Goal: Book appointment/travel/reservation

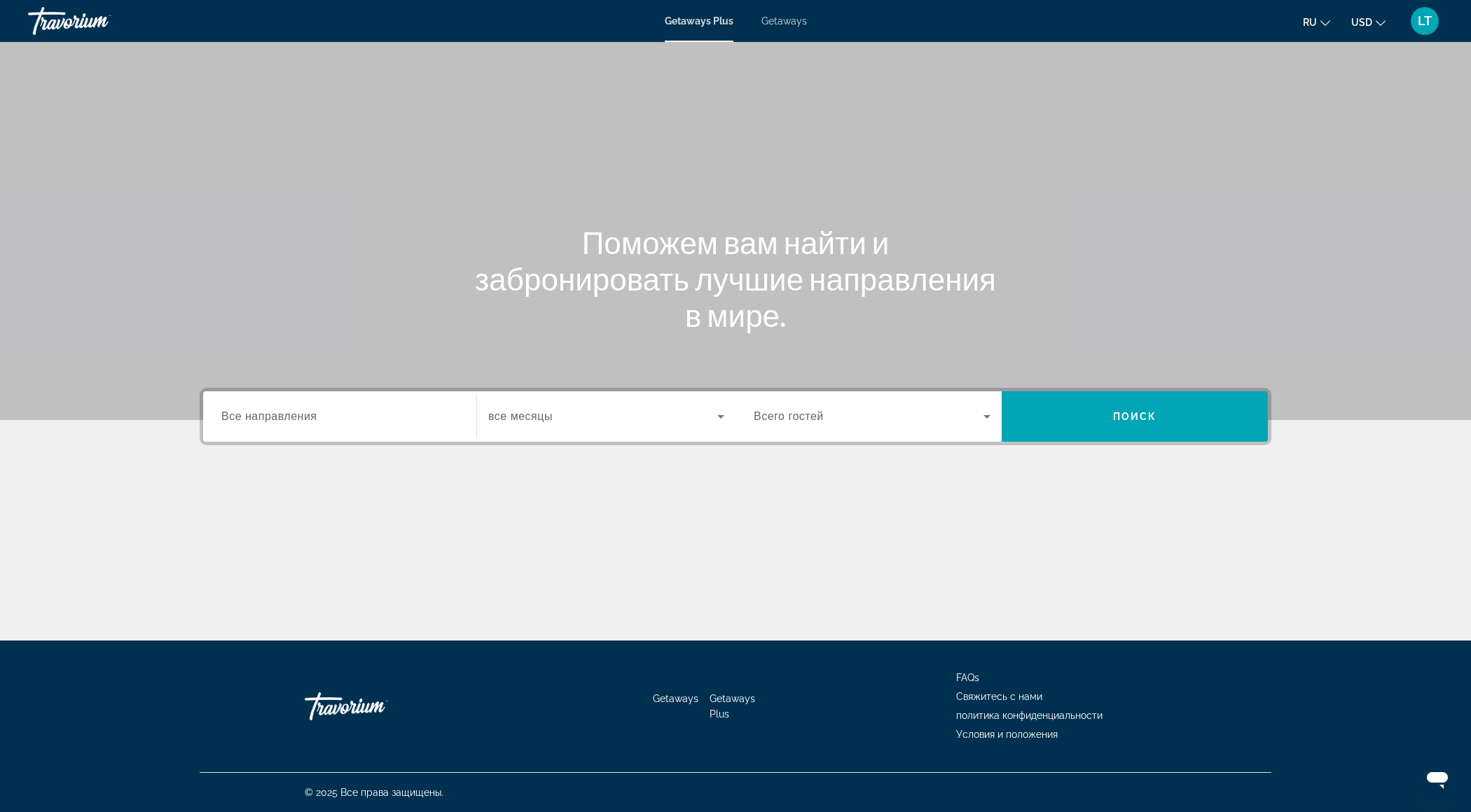
click at [333, 444] on div "Destination Все направления Start Month все месяцы Occupancy Всего гостей Поиск" at bounding box center [736, 415] width 1072 height 57
click at [334, 421] on input "Destination Все направления" at bounding box center [340, 416] width 237 height 17
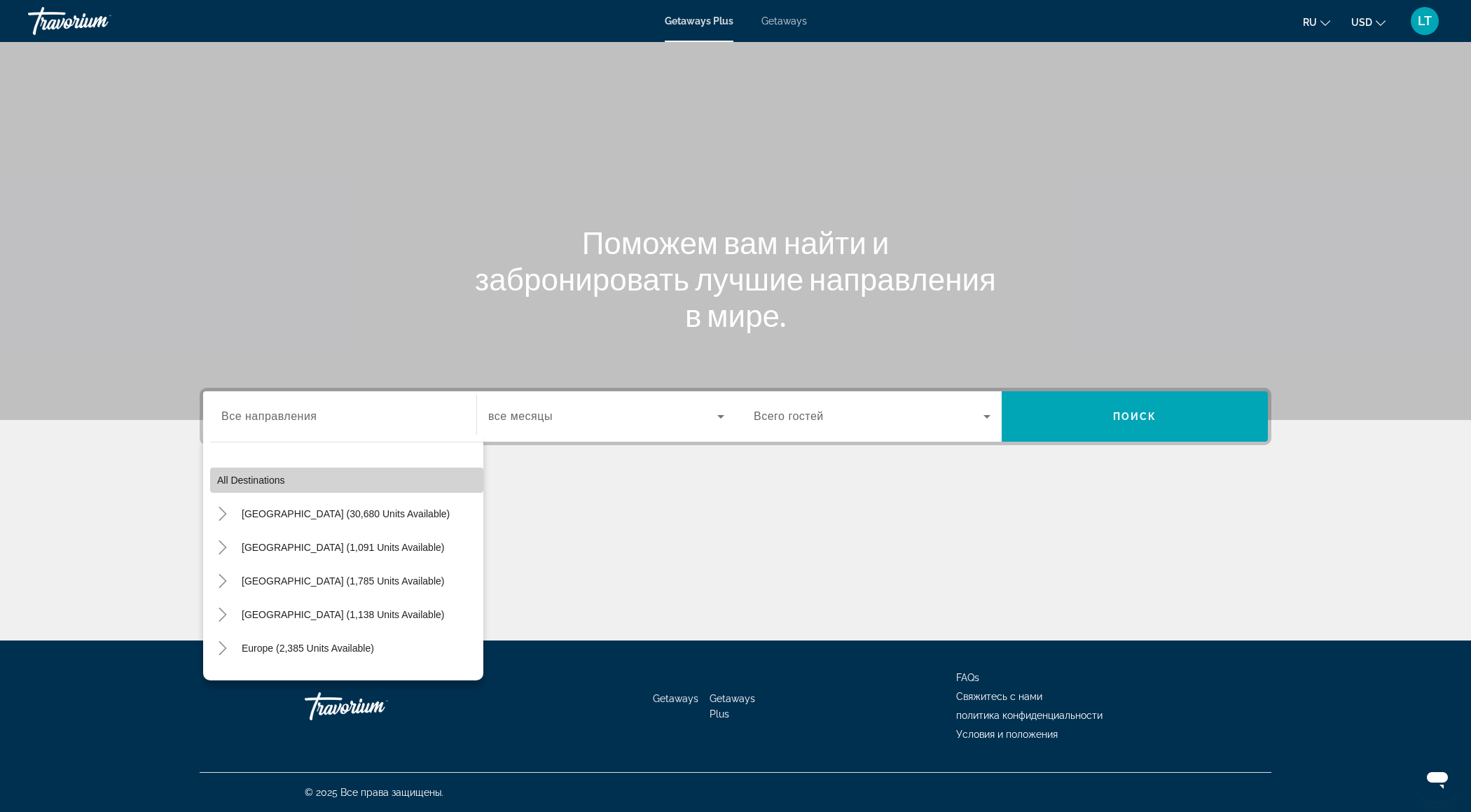
click at [252, 476] on span "All destinations" at bounding box center [251, 479] width 68 height 11
type input "**********"
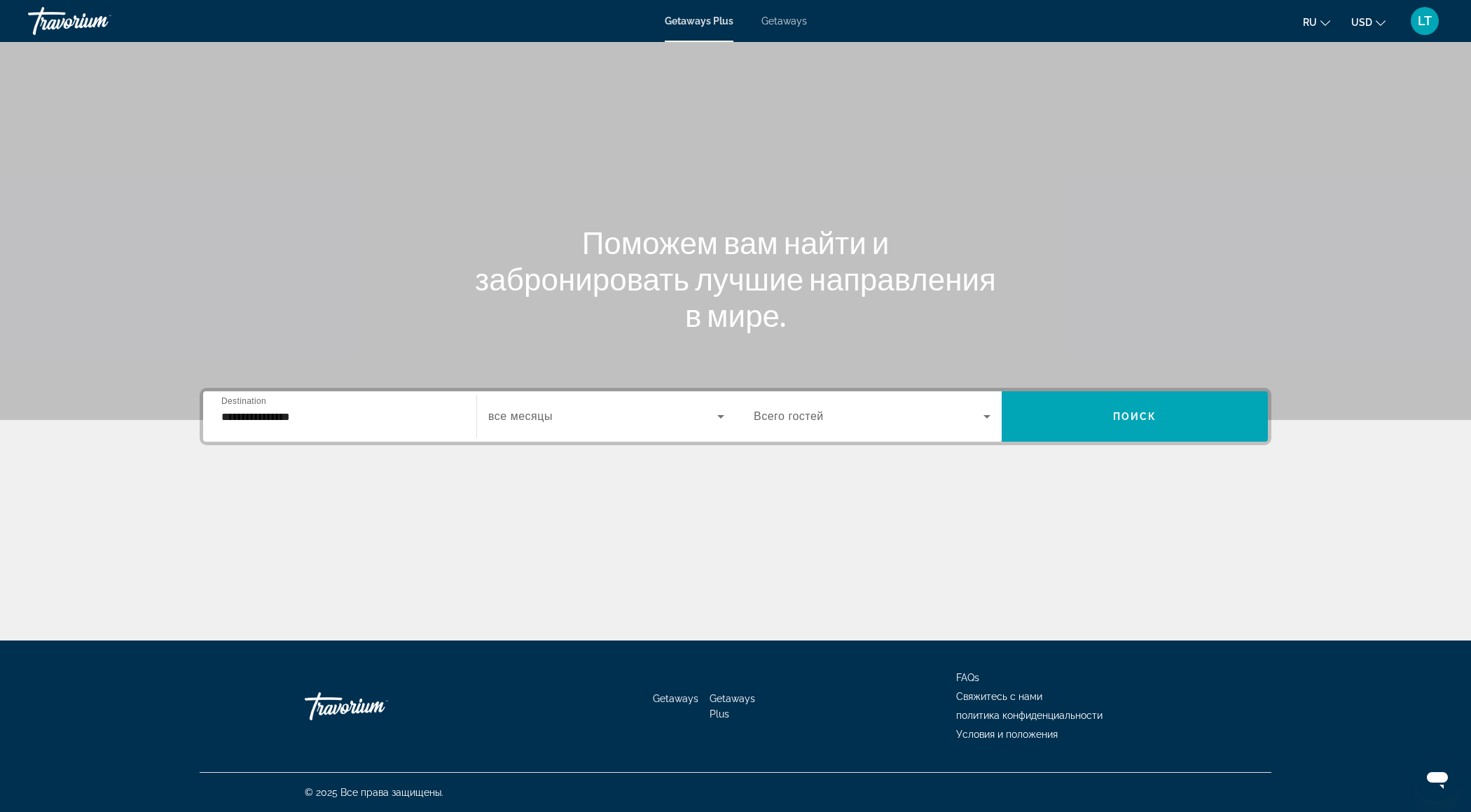
click at [586, 415] on span "Search widget" at bounding box center [603, 416] width 229 height 17
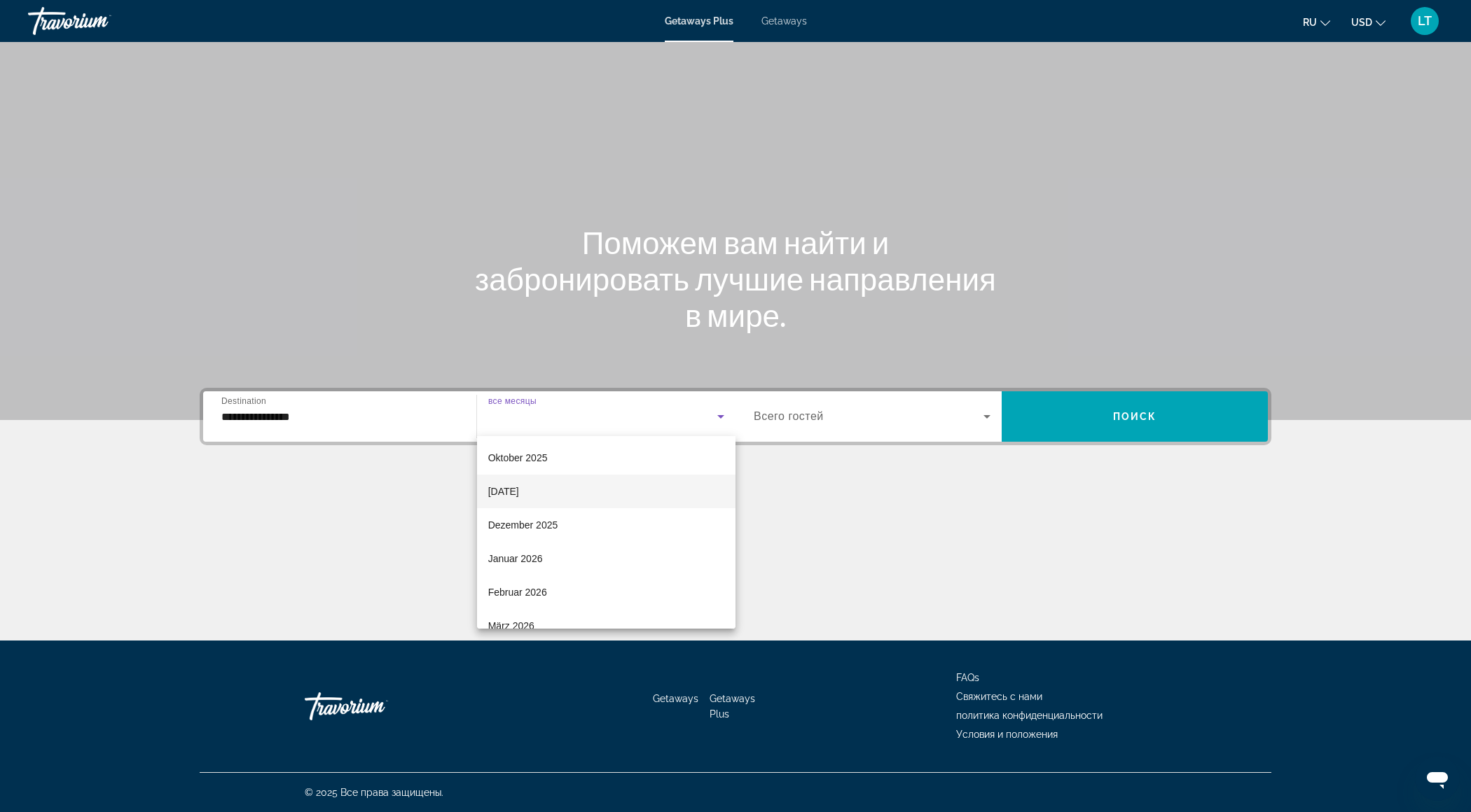
scroll to position [100, 0]
click at [576, 596] on mat-option "März 2026" at bounding box center [606, 594] width 259 height 34
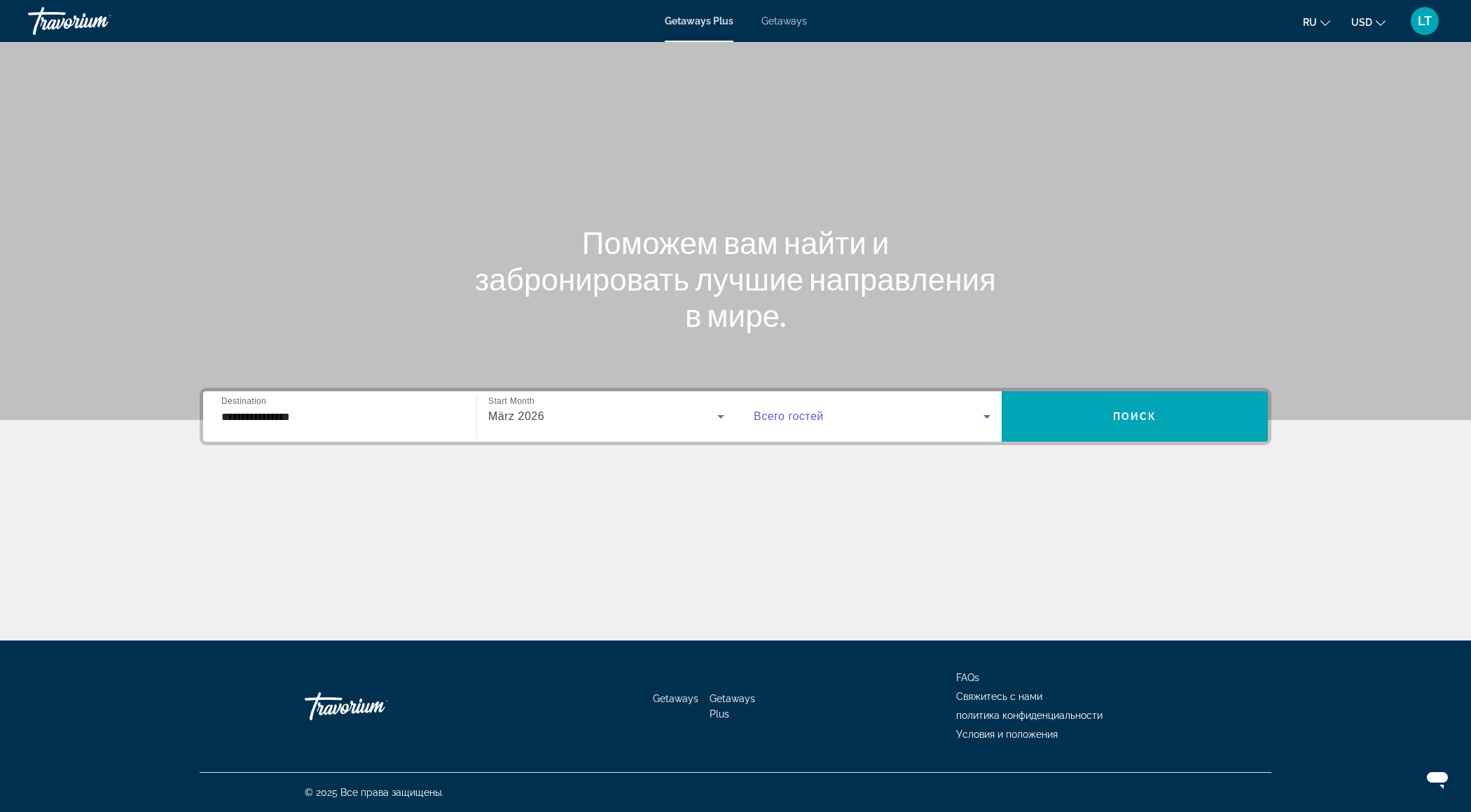
click at [865, 411] on span "Search widget" at bounding box center [868, 416] width 230 height 17
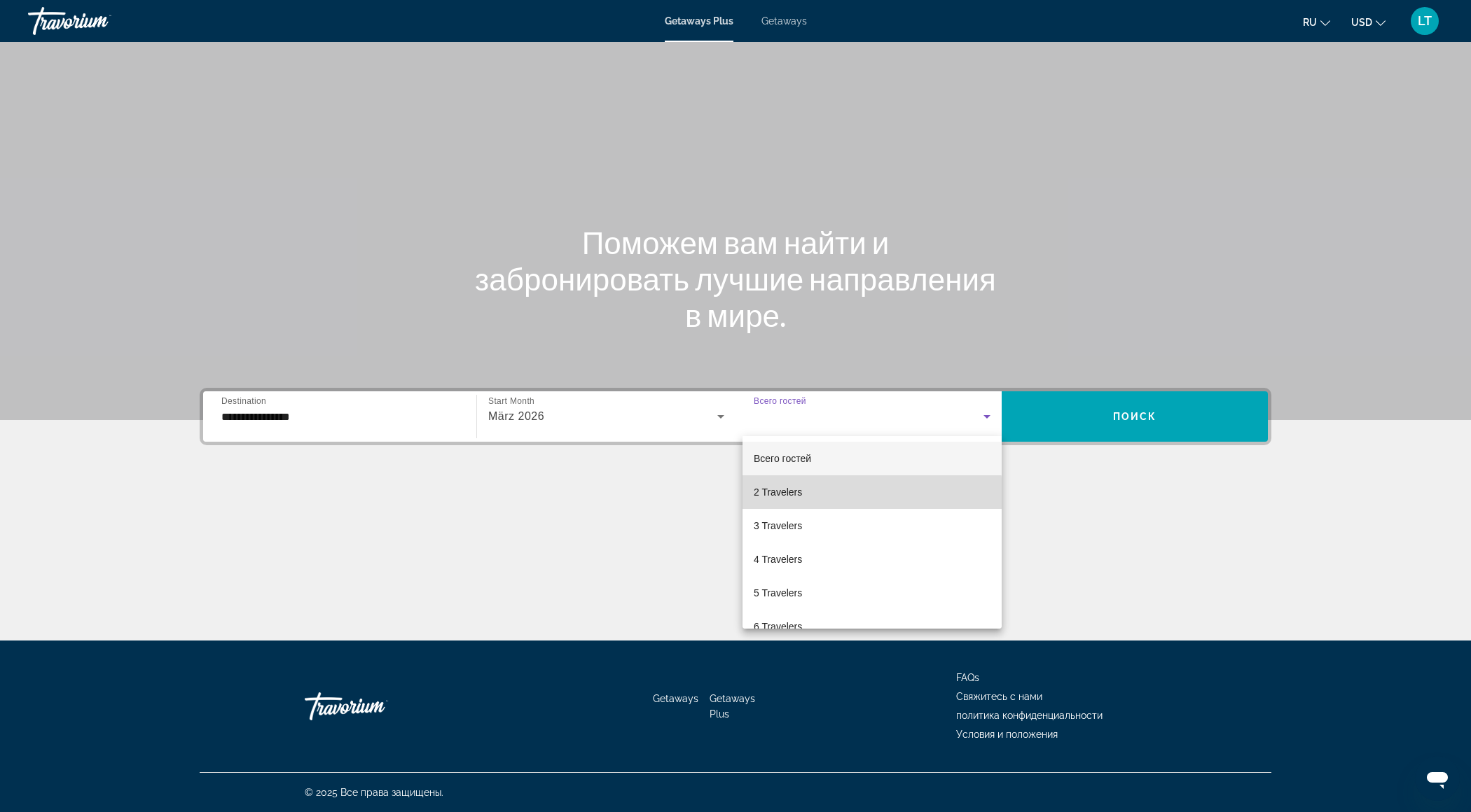
click at [845, 498] on mat-option "2 Travelers" at bounding box center [871, 492] width 259 height 34
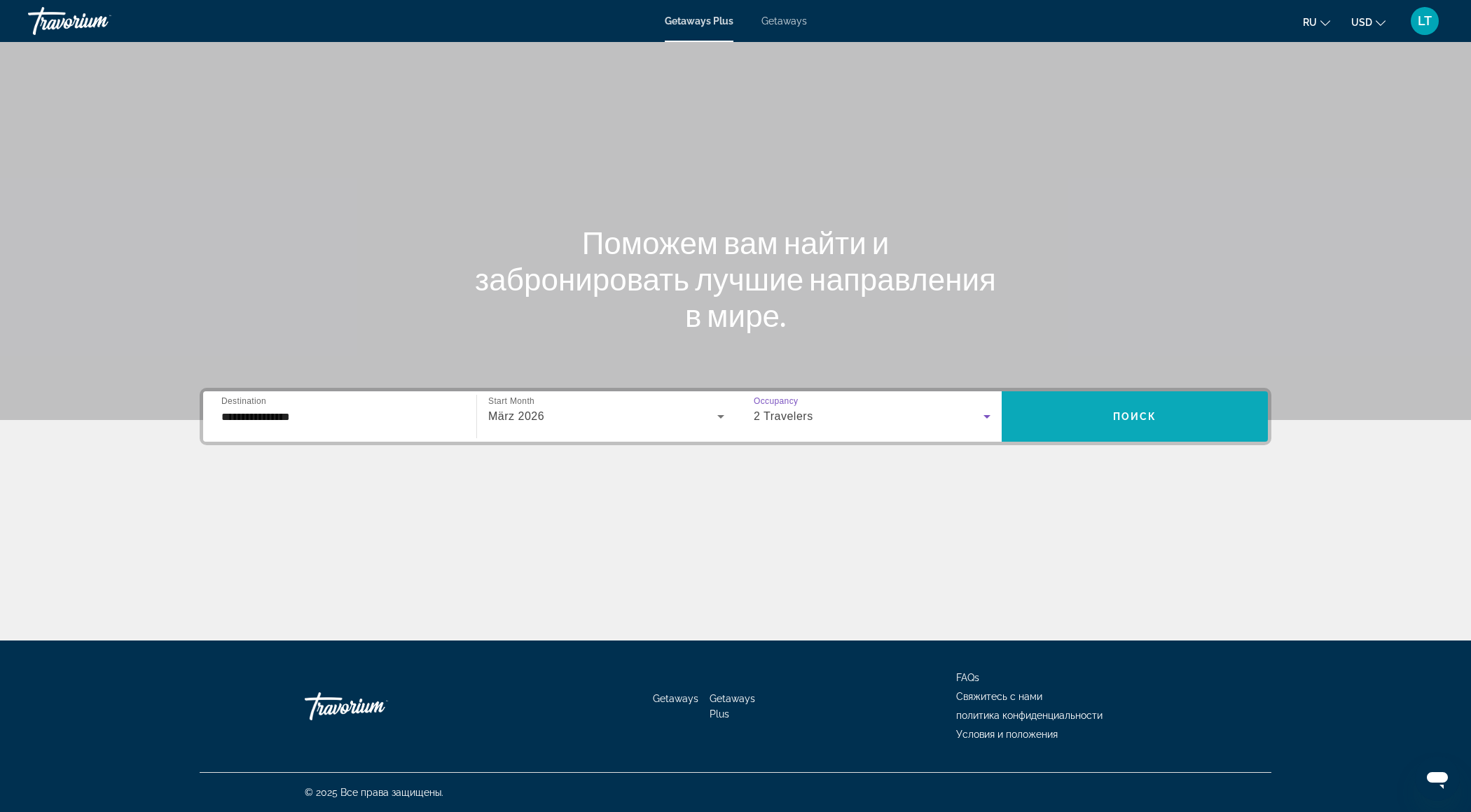
click at [1085, 412] on span "Search widget" at bounding box center [1135, 416] width 266 height 34
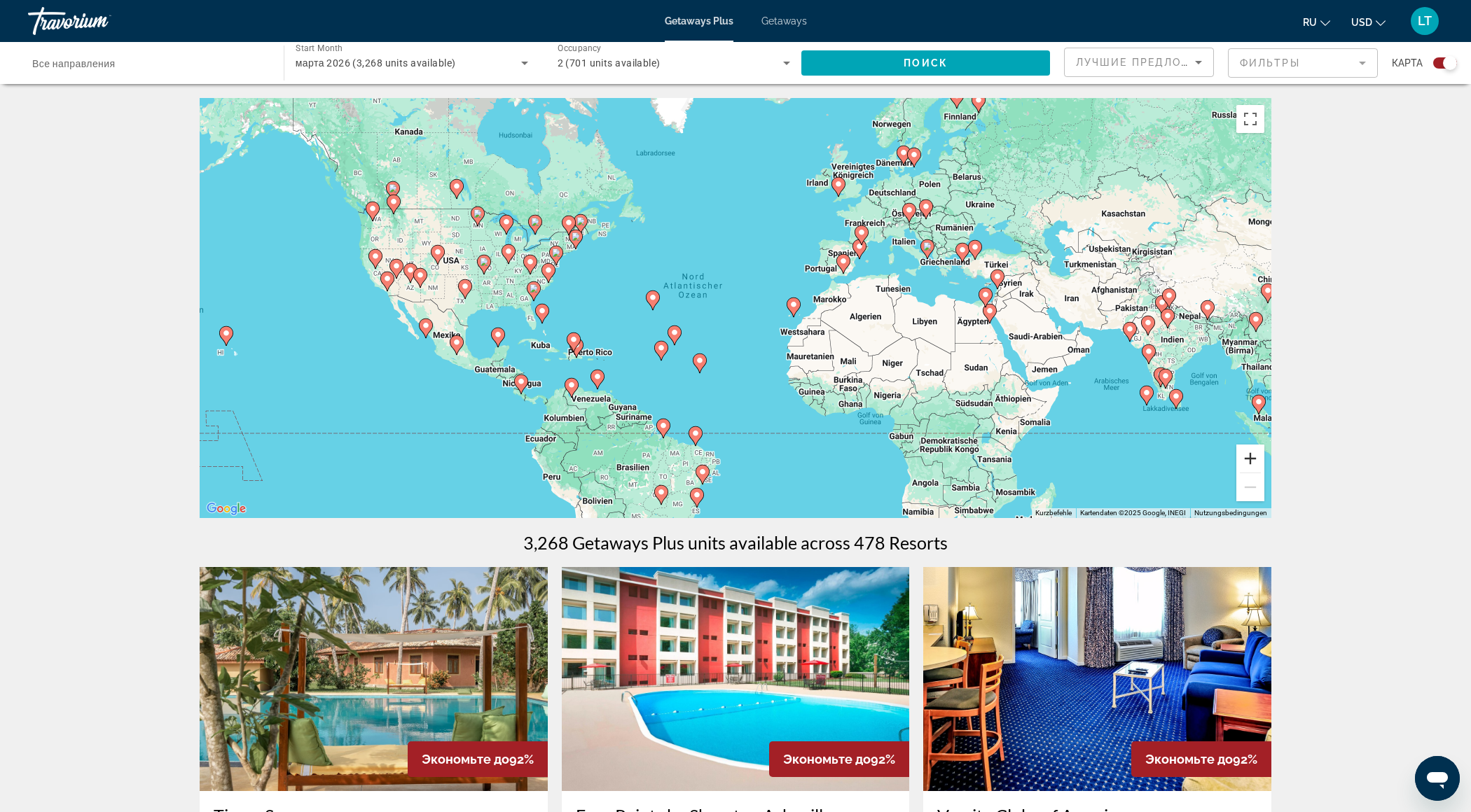
click at [1253, 452] on button "Vergrößern" at bounding box center [1250, 458] width 28 height 28
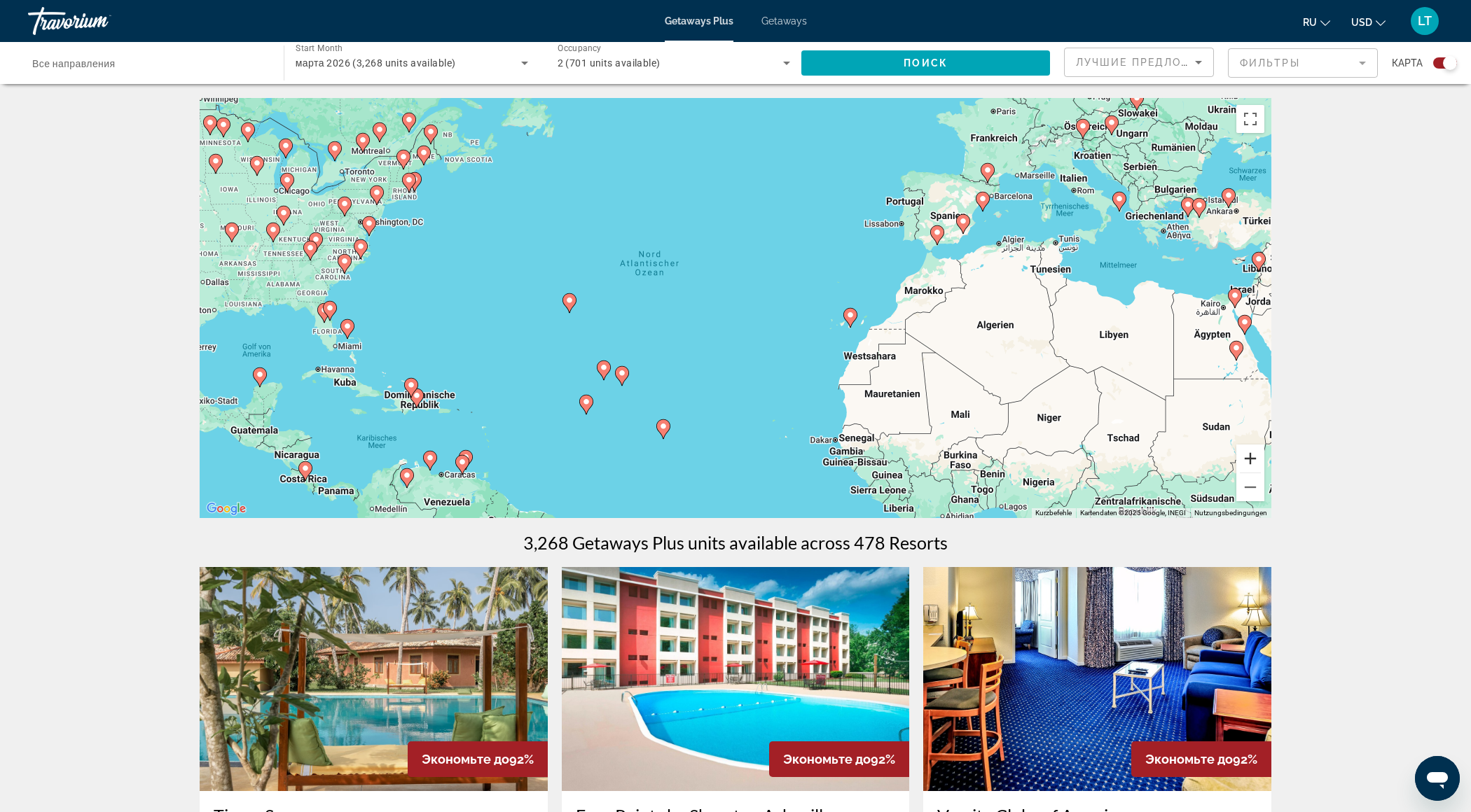
click at [1253, 452] on button "Vergrößern" at bounding box center [1250, 458] width 28 height 28
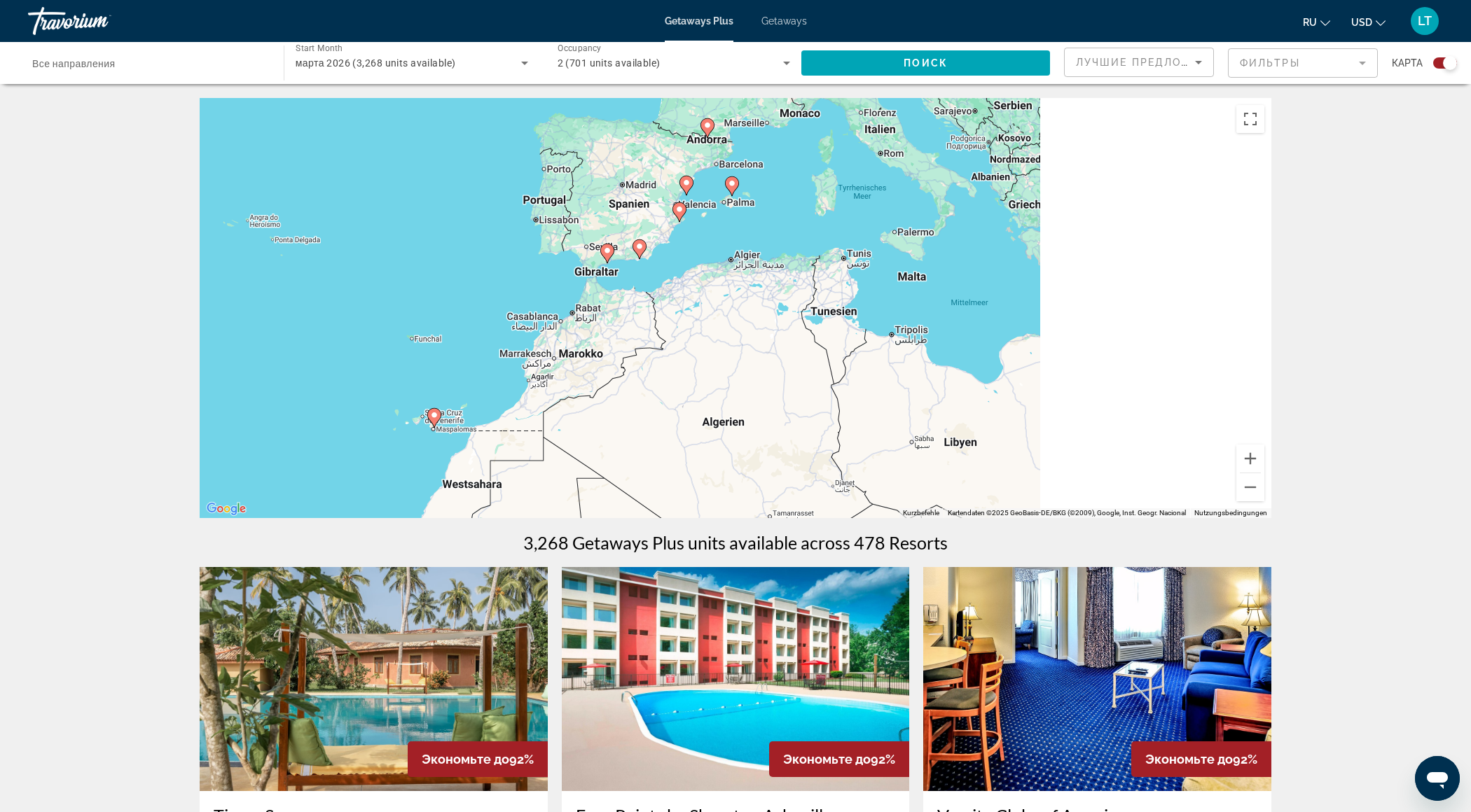
drag, startPoint x: 1152, startPoint y: 310, endPoint x: 525, endPoint y: 402, distance: 633.7
click at [526, 401] on div "Um den Modus zum Ziehen mit der Tastatur zu aktivieren, drückst du Alt + Eingab…" at bounding box center [736, 308] width 1072 height 420
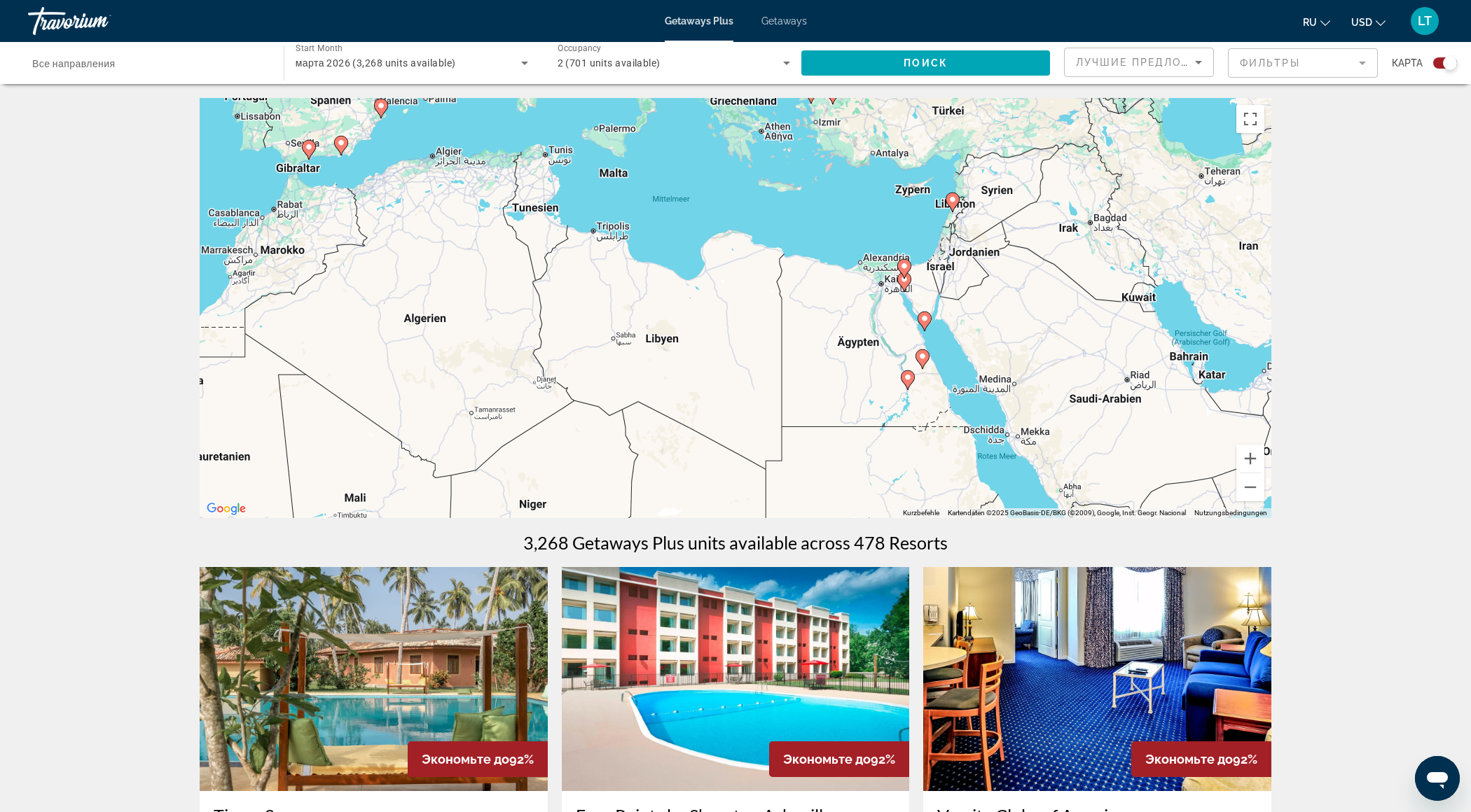
drag, startPoint x: 1099, startPoint y: 448, endPoint x: 894, endPoint y: 334, distance: 234.6
click at [894, 334] on div "Um den Modus zum Ziehen mit der Tastatur zu aktivieren, drückst du Alt + Eingab…" at bounding box center [736, 308] width 1072 height 420
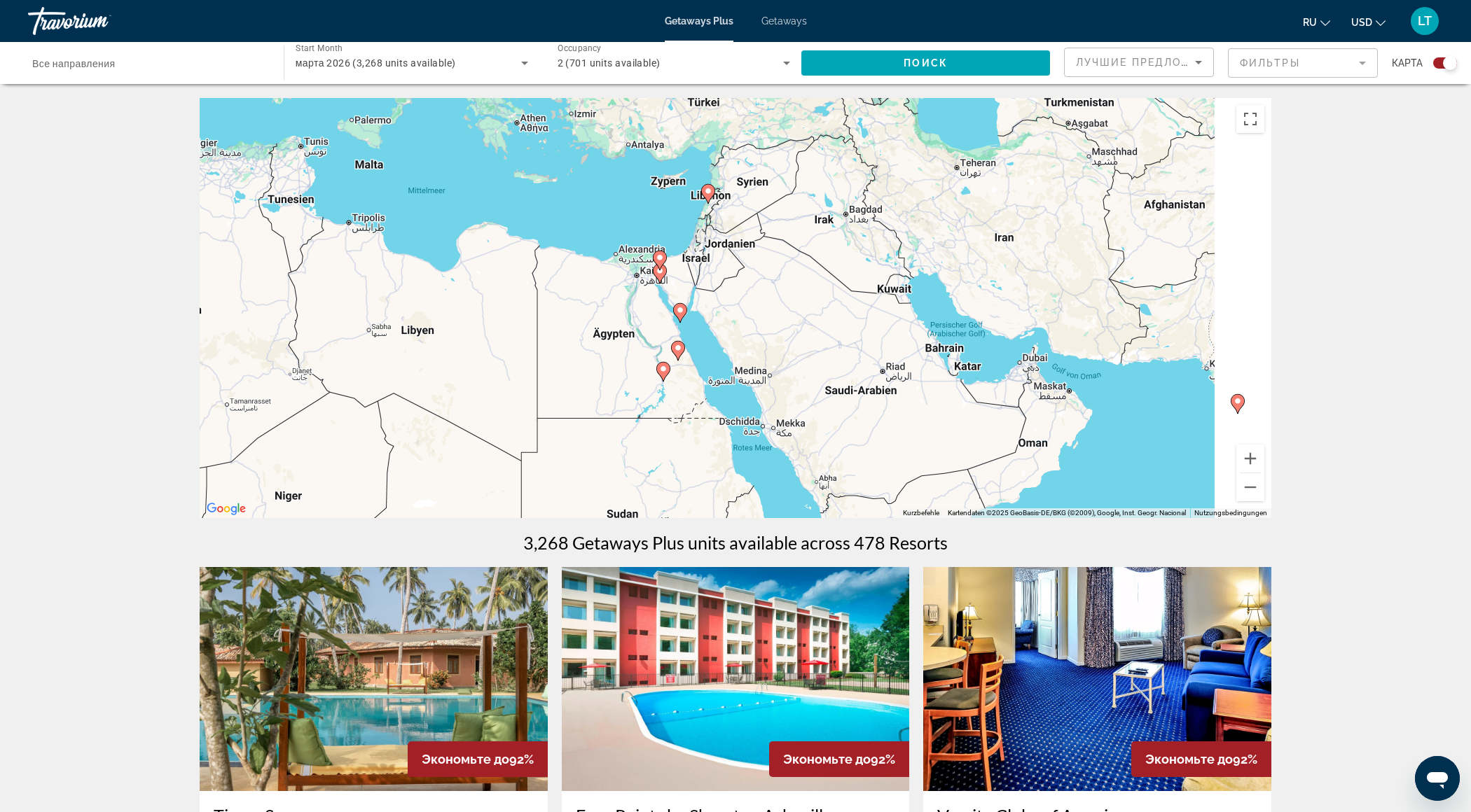
drag, startPoint x: 967, startPoint y: 382, endPoint x: 726, endPoint y: 372, distance: 241.2
click at [726, 372] on div "Um den Modus zum Ziehen mit der Tastatur zu aktivieren, drückst du Alt + Eingab…" at bounding box center [736, 308] width 1072 height 420
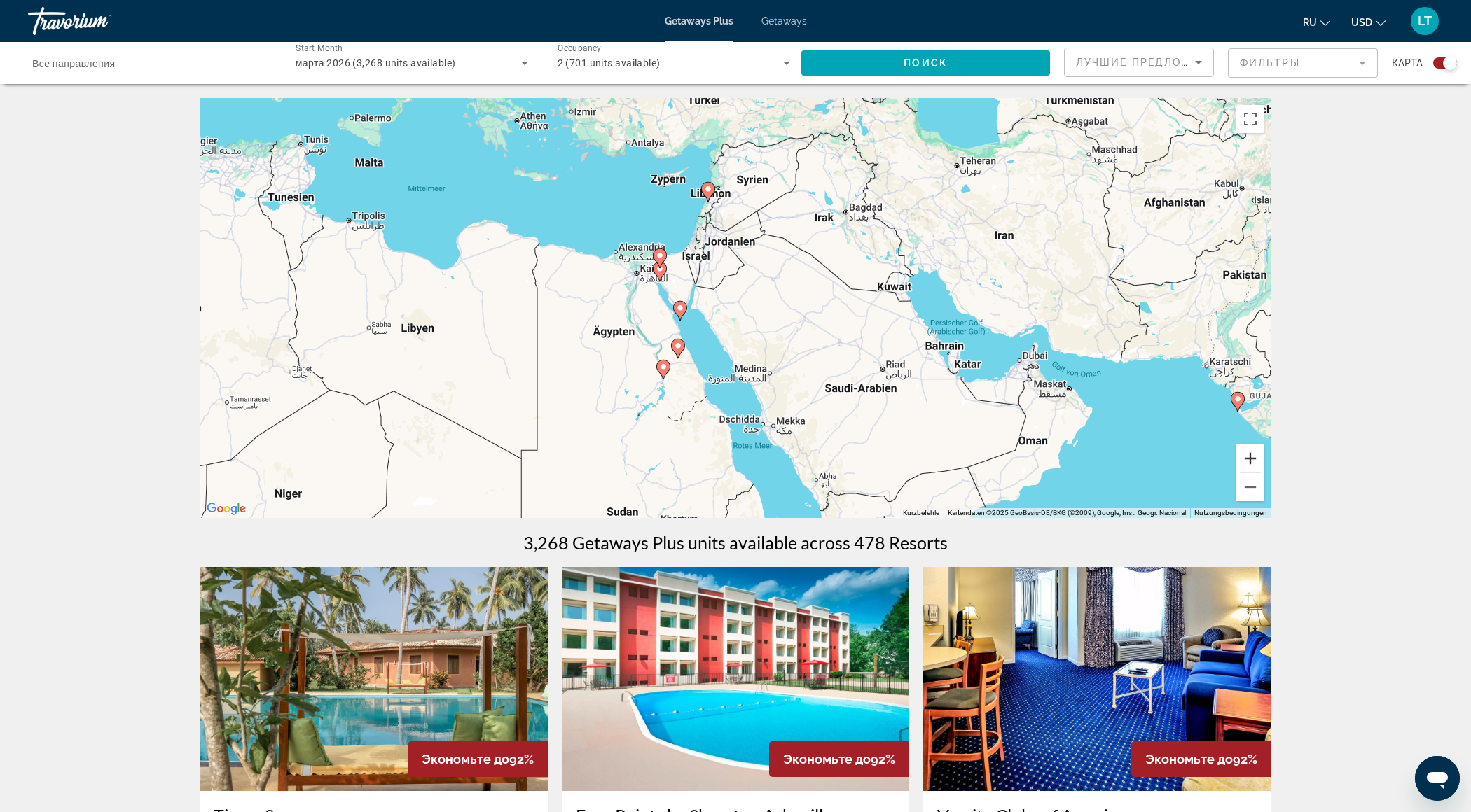
click at [1251, 456] on button "Vergrößern" at bounding box center [1250, 458] width 28 height 28
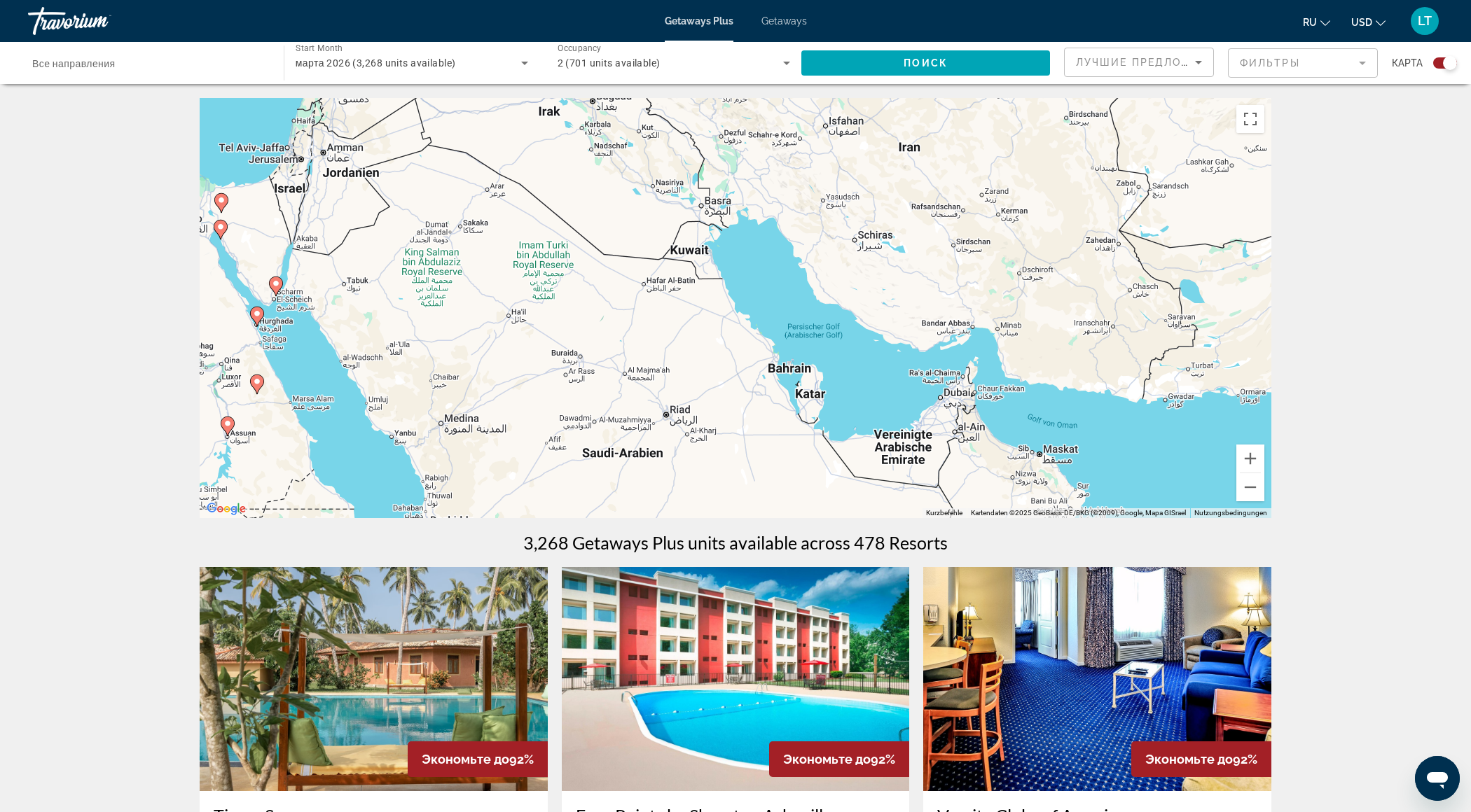
drag, startPoint x: 1119, startPoint y: 383, endPoint x: 759, endPoint y: 367, distance: 360.4
click at [759, 367] on div "Um den Modus zum Ziehen mit der Tastatur zu aktivieren, drückst du Alt + Eingab…" at bounding box center [736, 308] width 1072 height 420
click at [779, 22] on span "Getaways" at bounding box center [784, 20] width 46 height 11
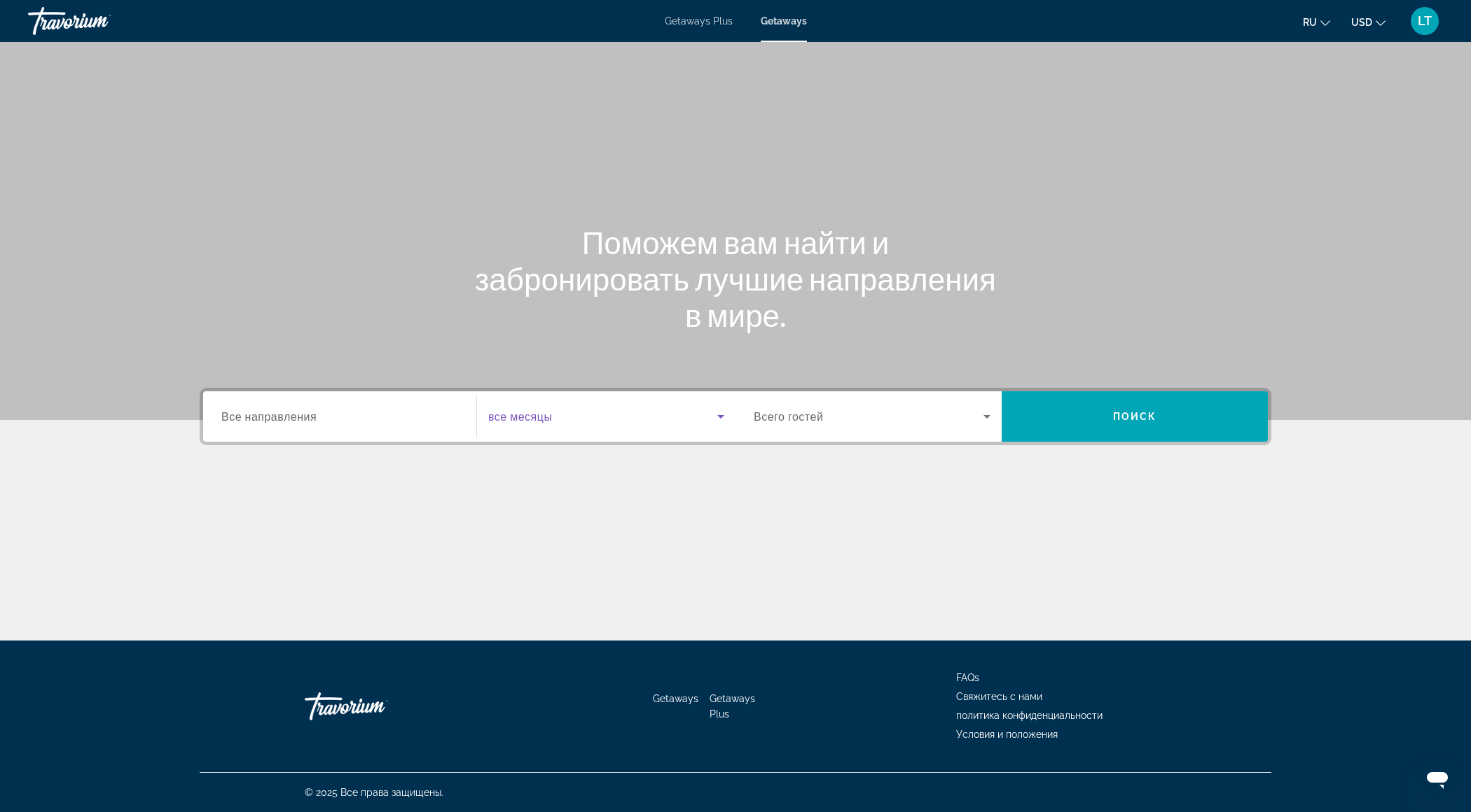
click at [585, 421] on span "Search widget" at bounding box center [603, 416] width 229 height 17
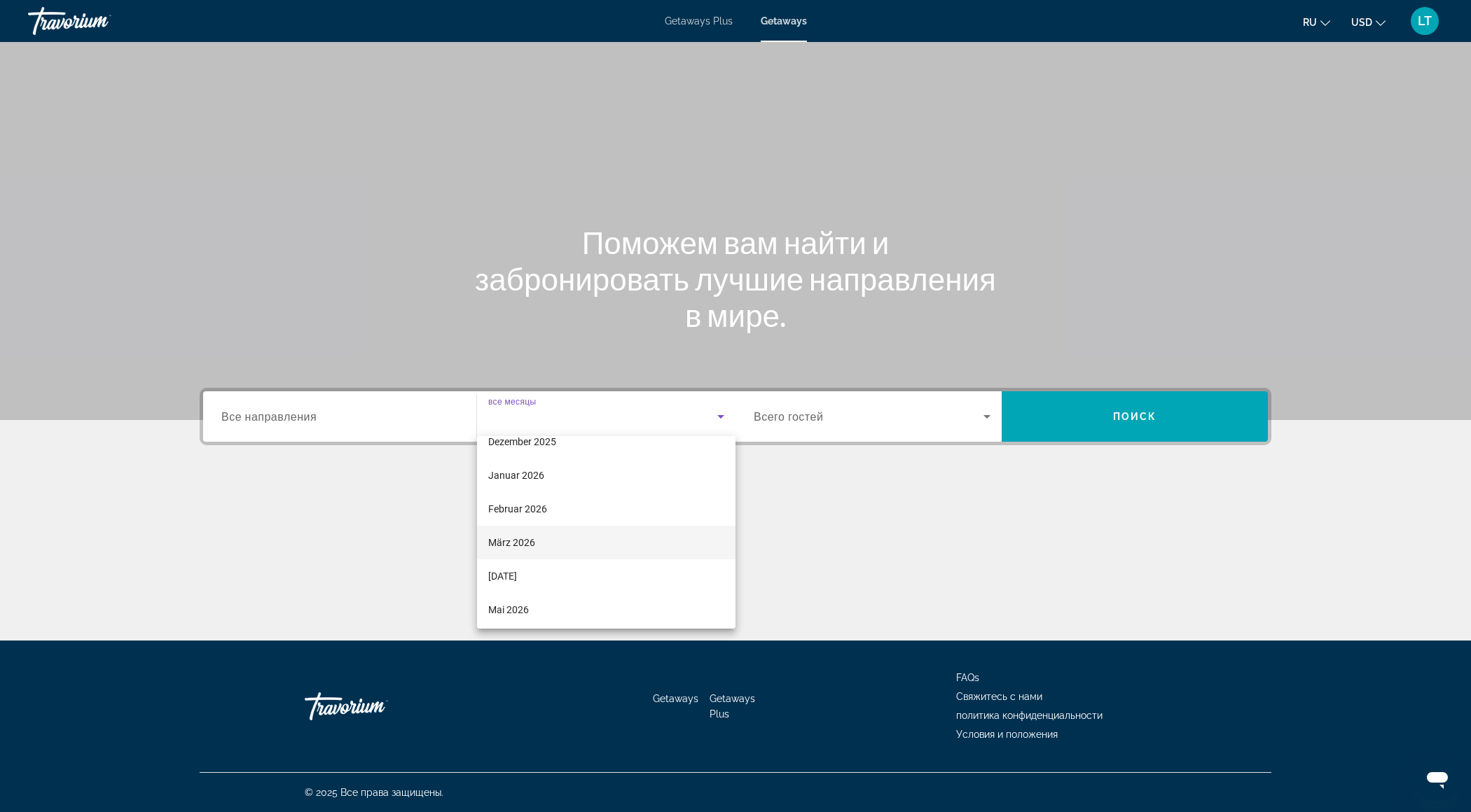
scroll to position [153, 0]
click at [574, 530] on mat-option "März 2026" at bounding box center [606, 541] width 259 height 34
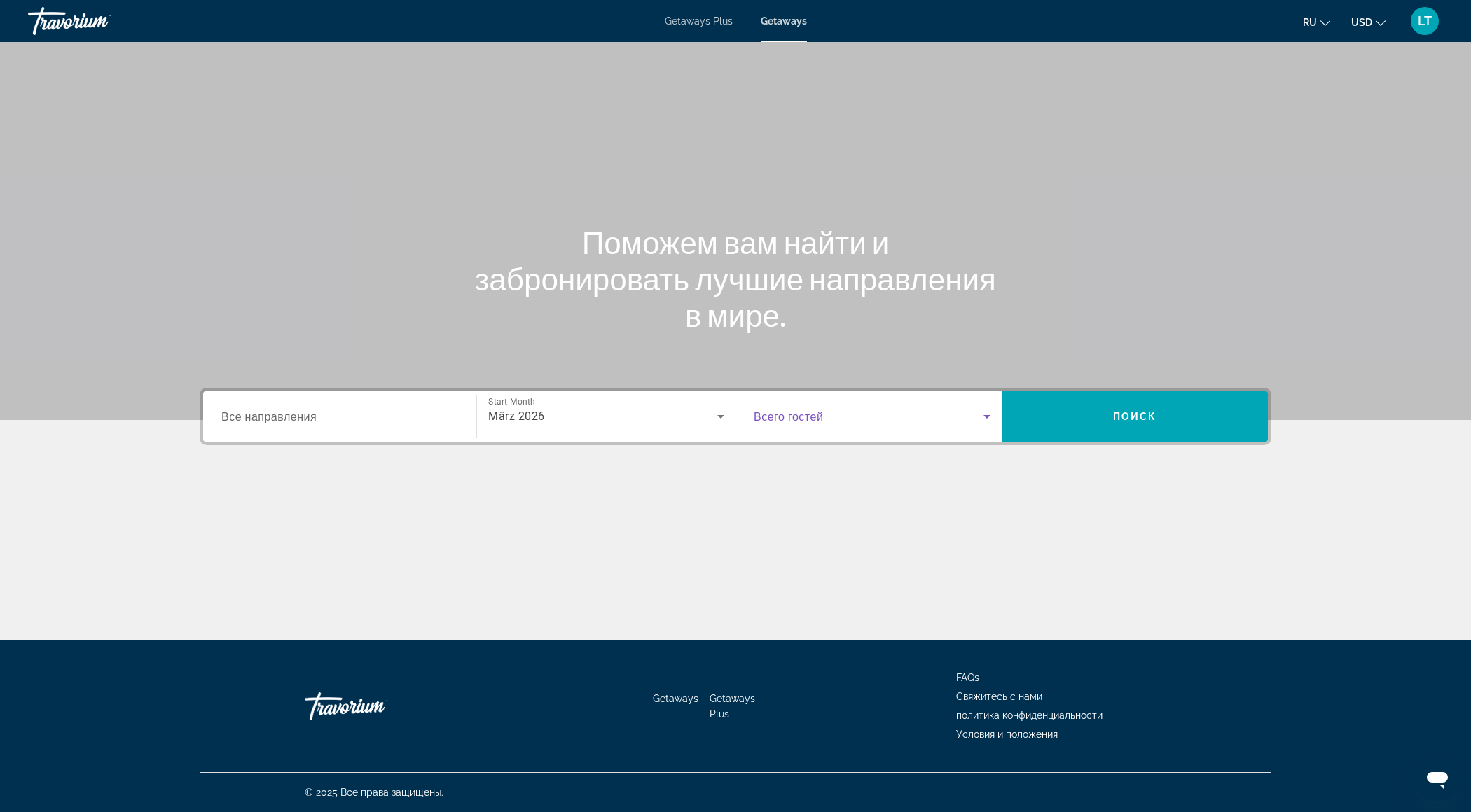
click at [899, 409] on span "Search widget" at bounding box center [868, 416] width 230 height 17
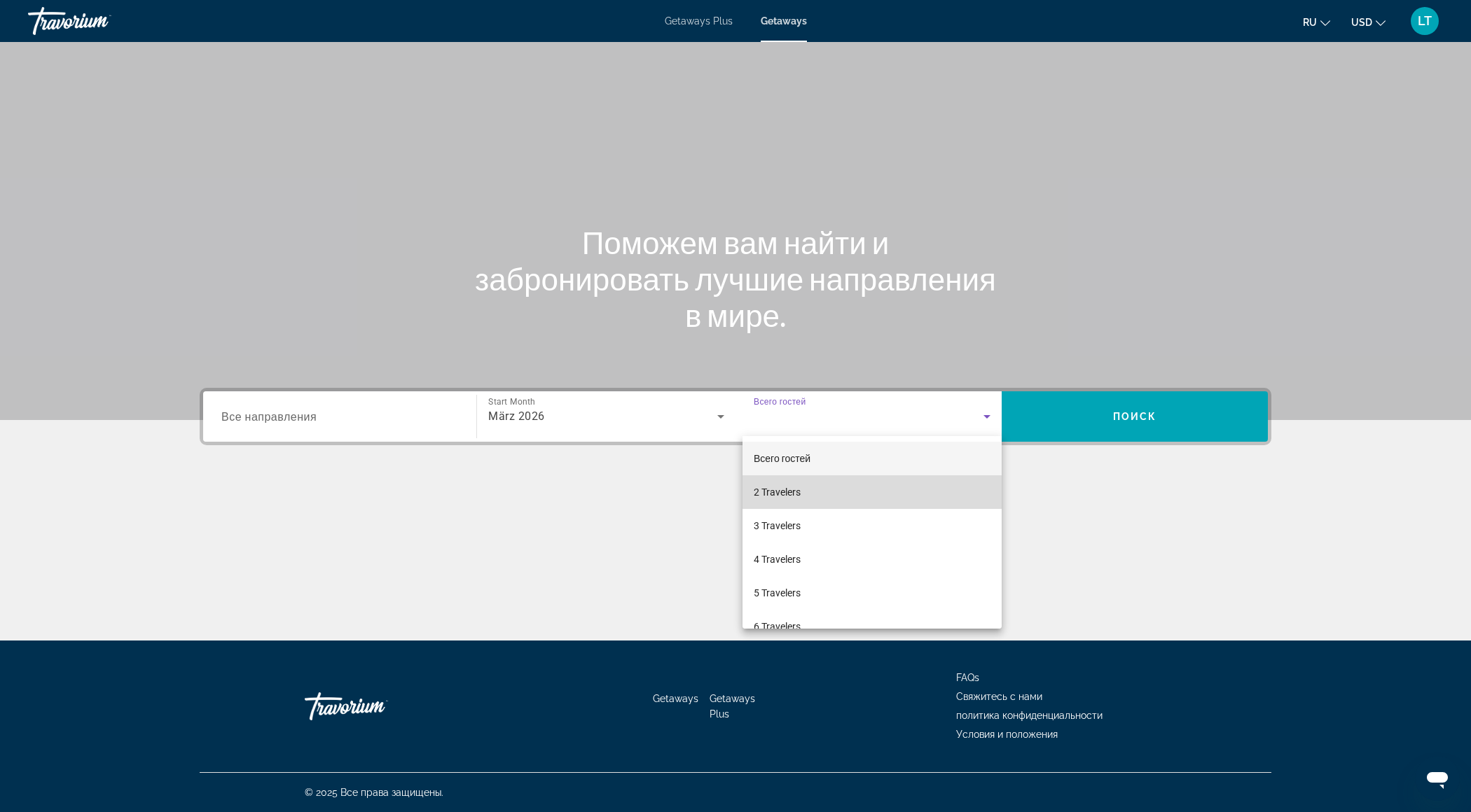
click at [877, 493] on mat-option "2 Travelers" at bounding box center [871, 492] width 259 height 34
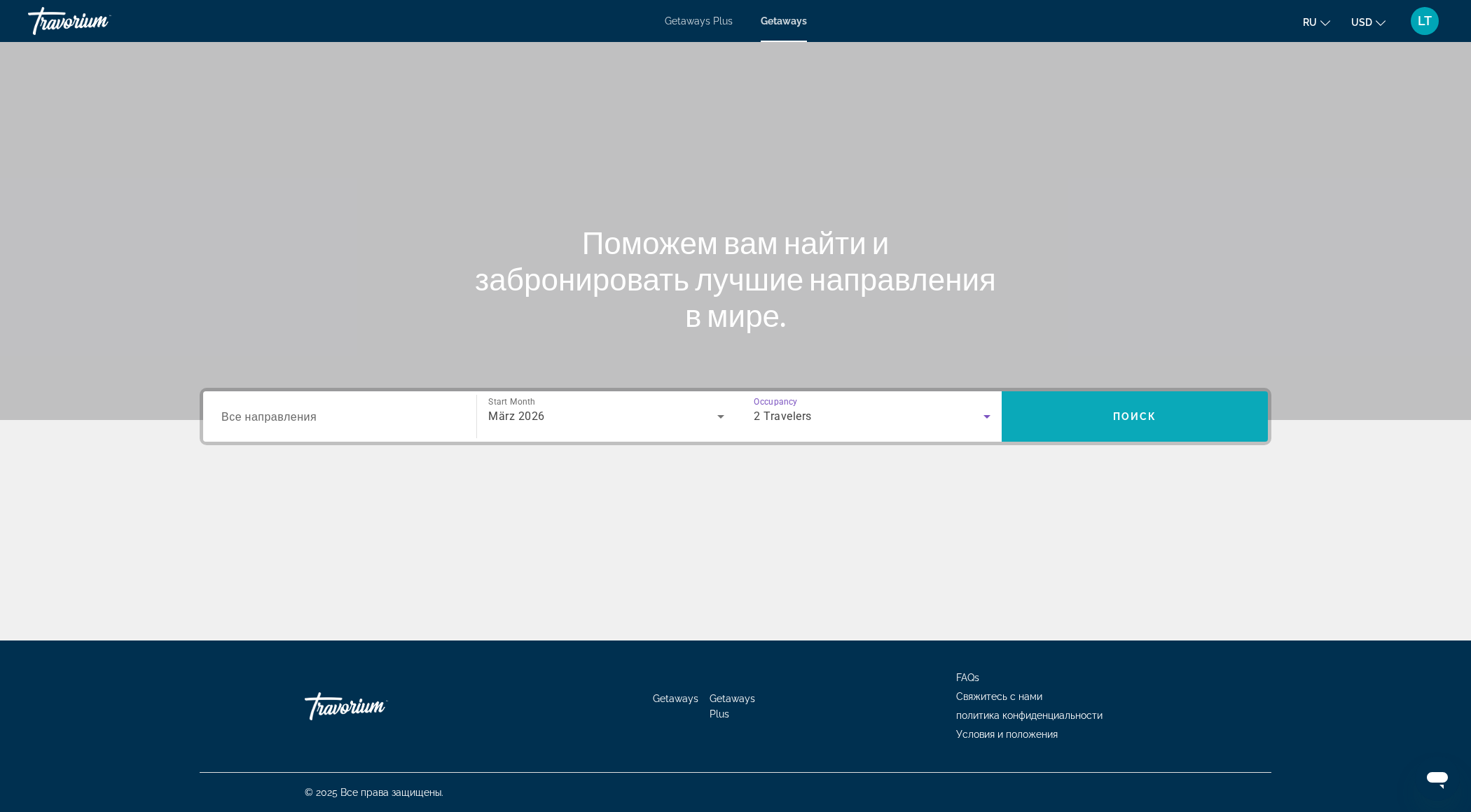
click at [1116, 411] on span "Поиск" at bounding box center [1135, 416] width 44 height 11
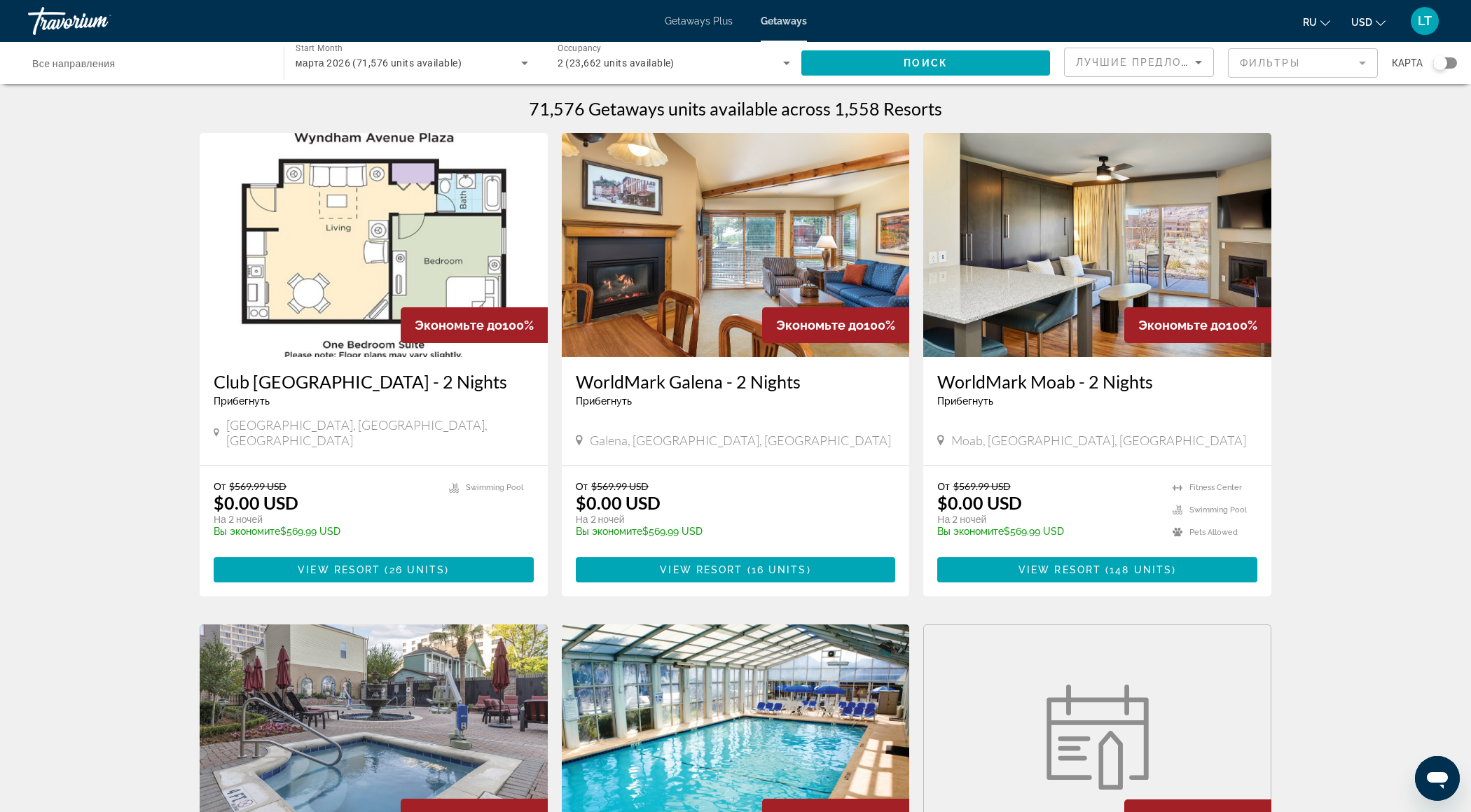
click at [1447, 61] on div "Search widget" at bounding box center [1440, 63] width 14 height 14
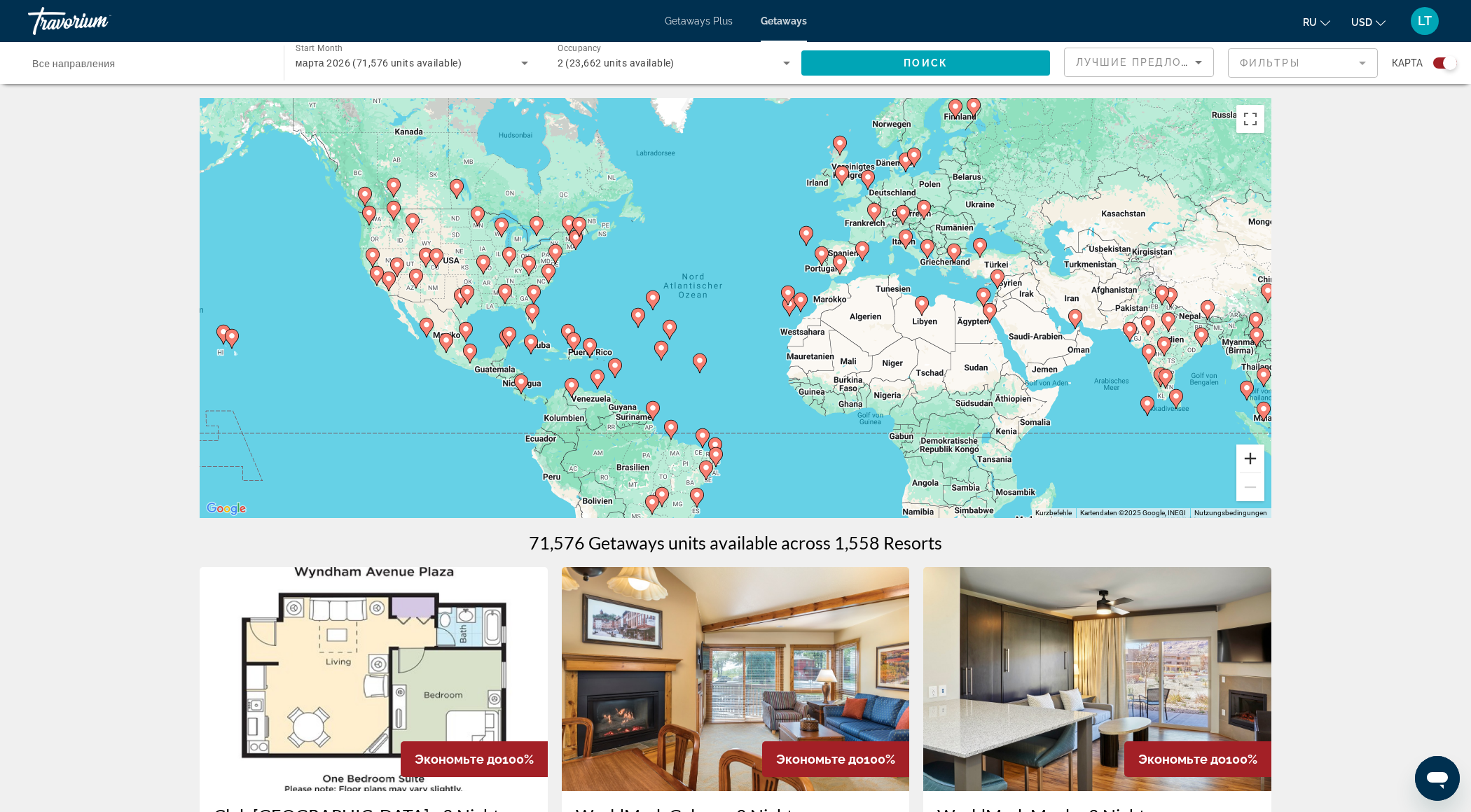
click at [1254, 458] on button "Vergrößern" at bounding box center [1250, 458] width 28 height 28
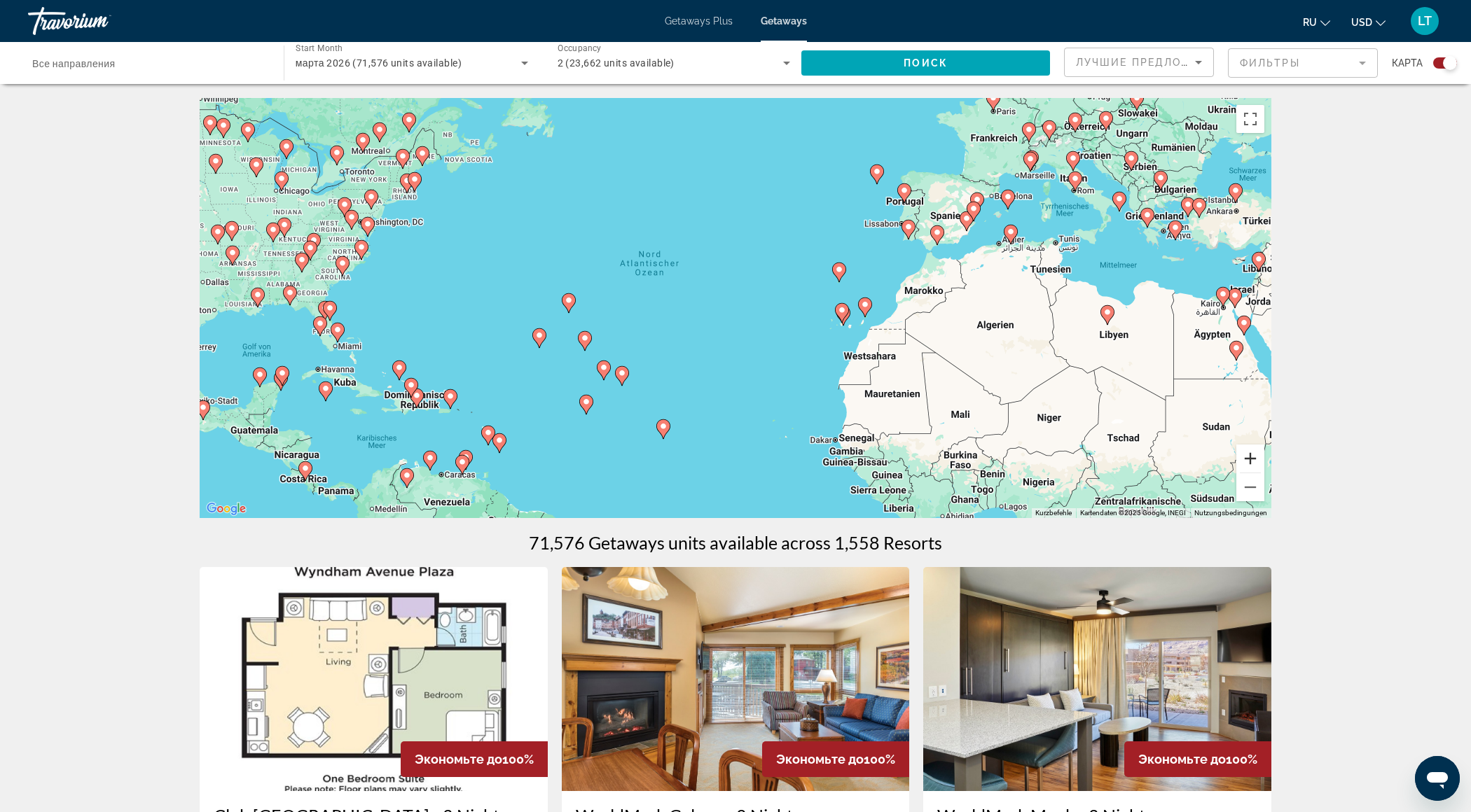
click at [1254, 458] on button "Vergrößern" at bounding box center [1250, 458] width 28 height 28
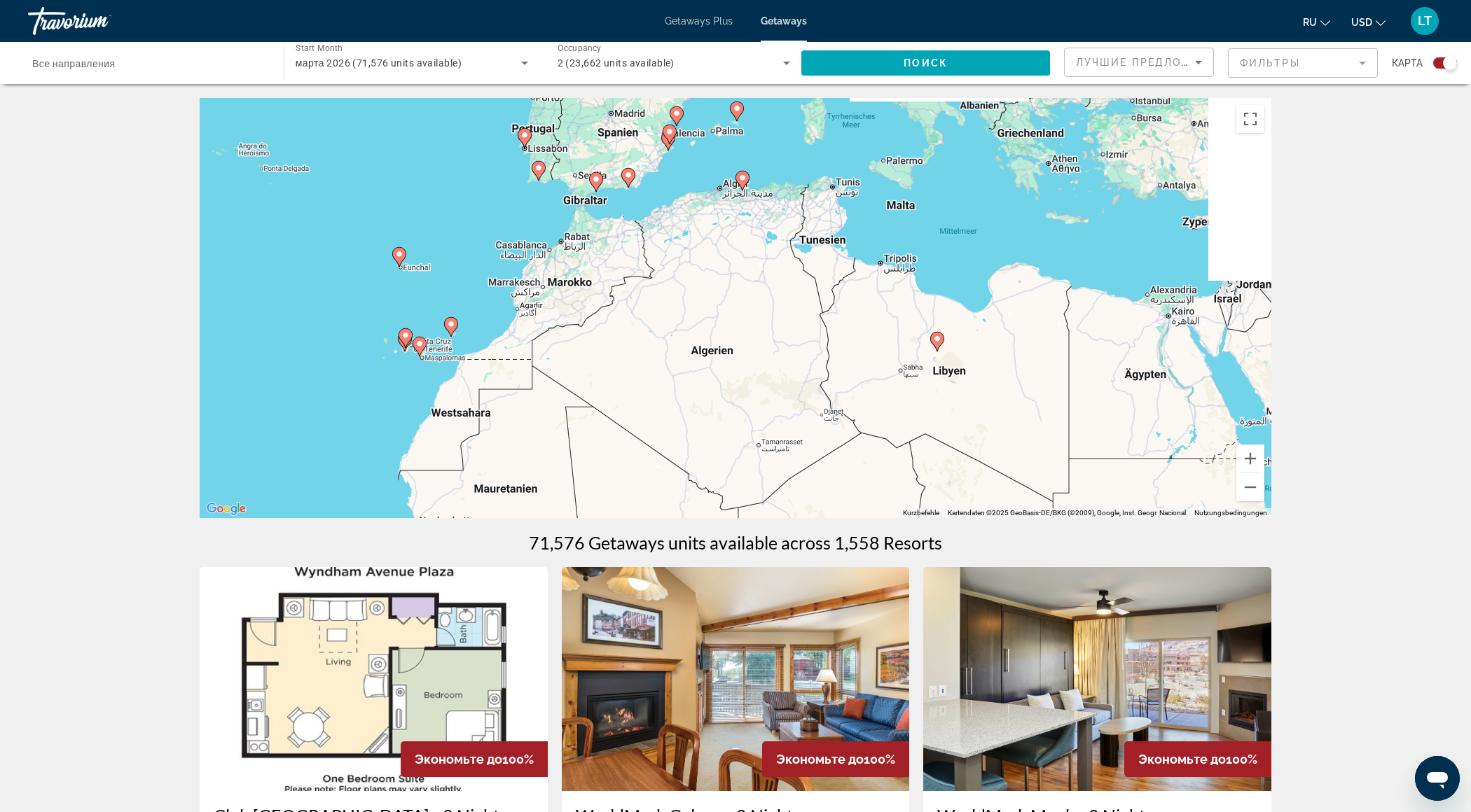
drag, startPoint x: 1169, startPoint y: 433, endPoint x: 559, endPoint y: 444, distance: 610.1
click at [562, 442] on div "Um den Modus zum Ziehen mit der Tastatur zu aktivieren, drückst du Alt + Eingab…" at bounding box center [736, 308] width 1072 height 420
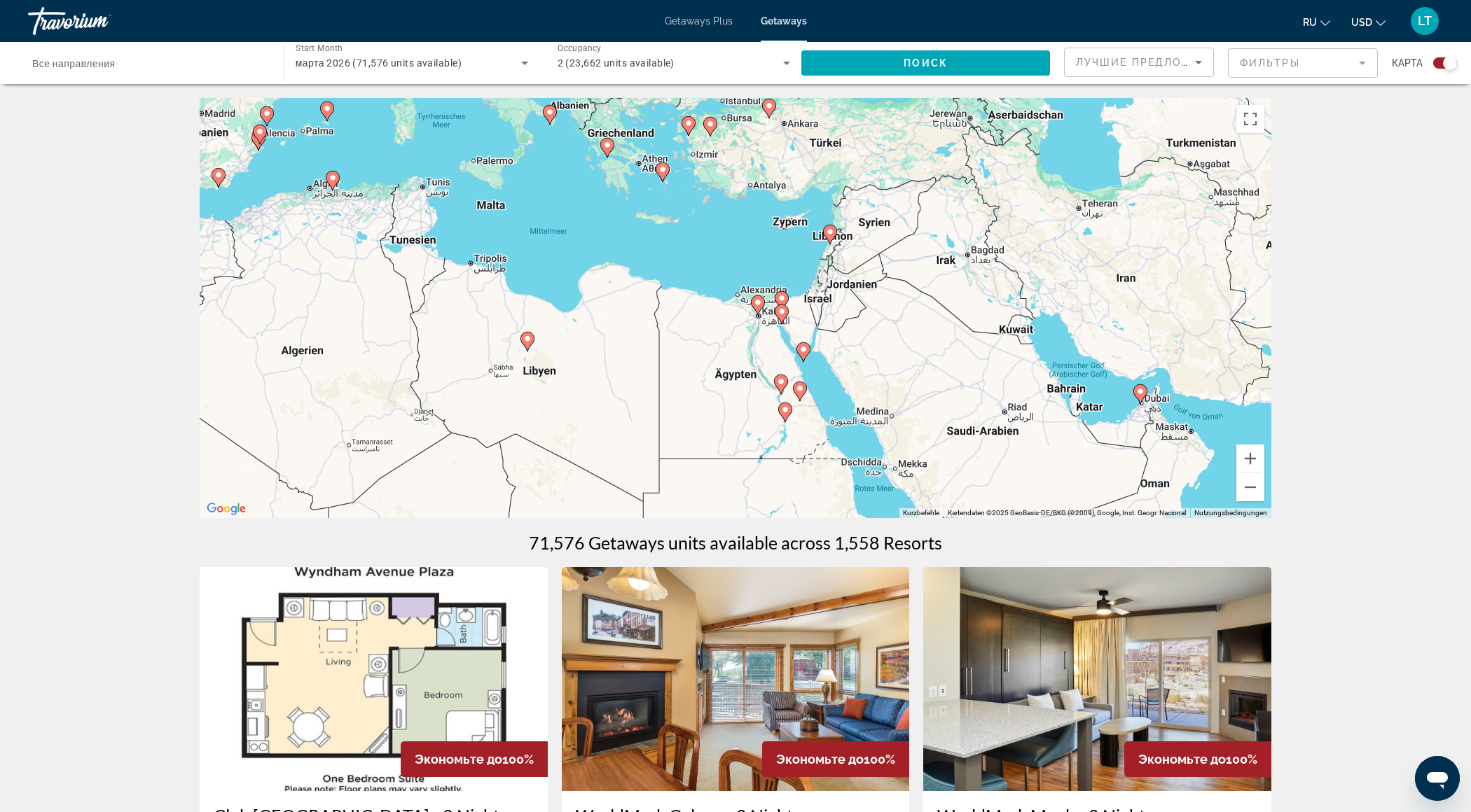
drag, startPoint x: 1013, startPoint y: 420, endPoint x: 749, endPoint y: 418, distance: 264.0
click at [749, 418] on div "Um den Modus zum Ziehen mit der Tastatur zu aktivieren, drückst du Alt + Eingab…" at bounding box center [736, 308] width 1072 height 420
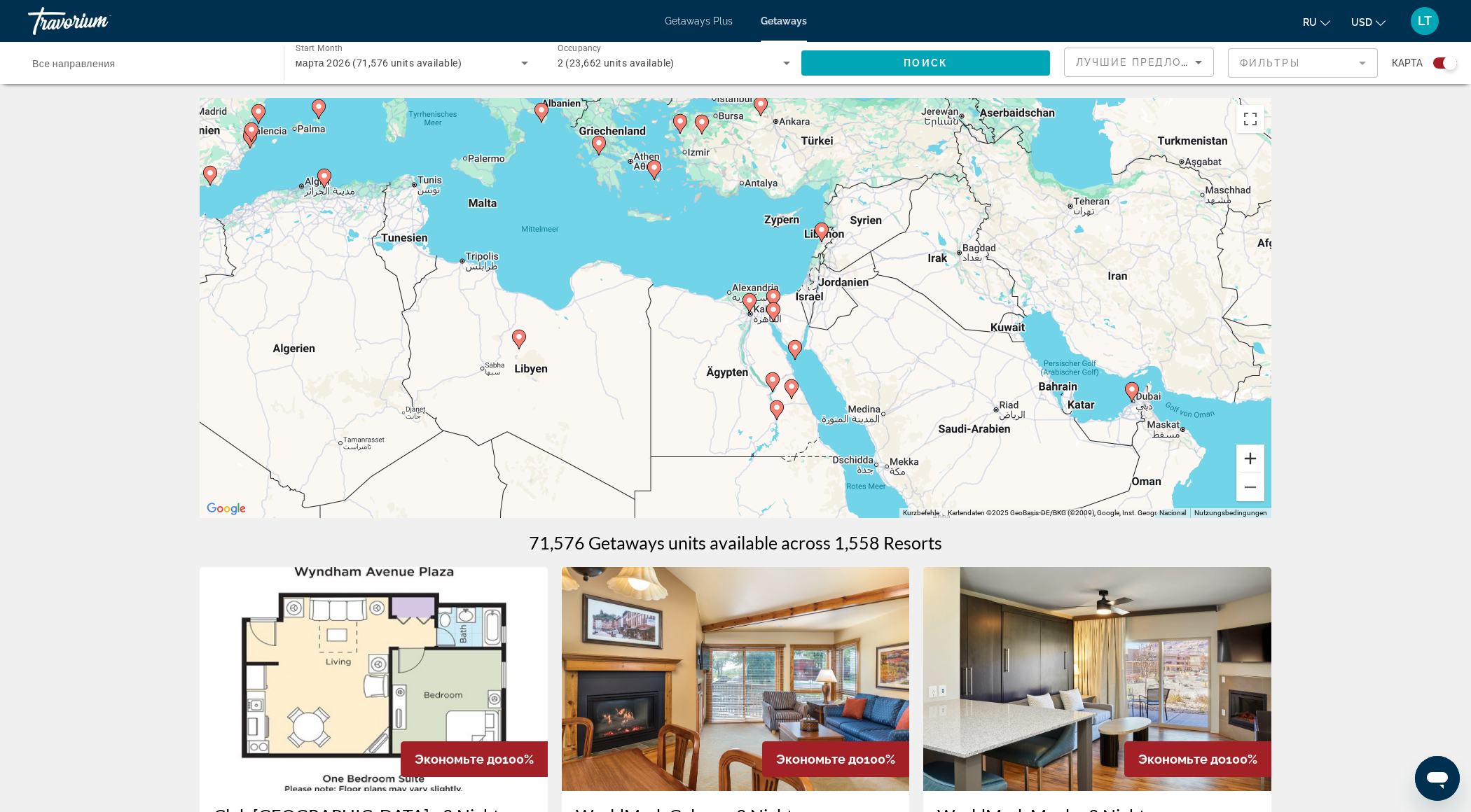
click at [1249, 465] on button "Vergrößern" at bounding box center [1250, 458] width 28 height 28
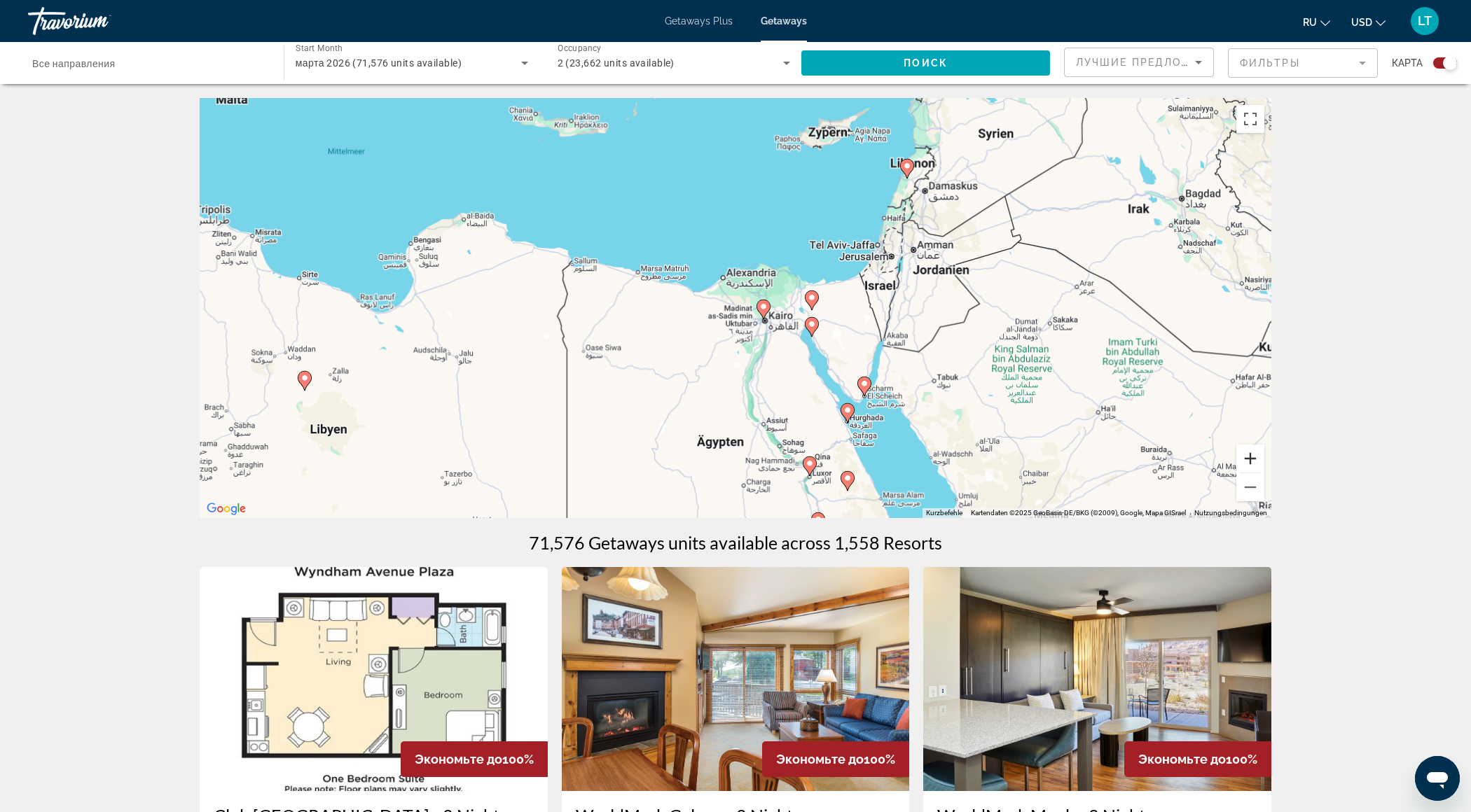
click at [1249, 465] on button "Vergrößern" at bounding box center [1250, 458] width 28 height 28
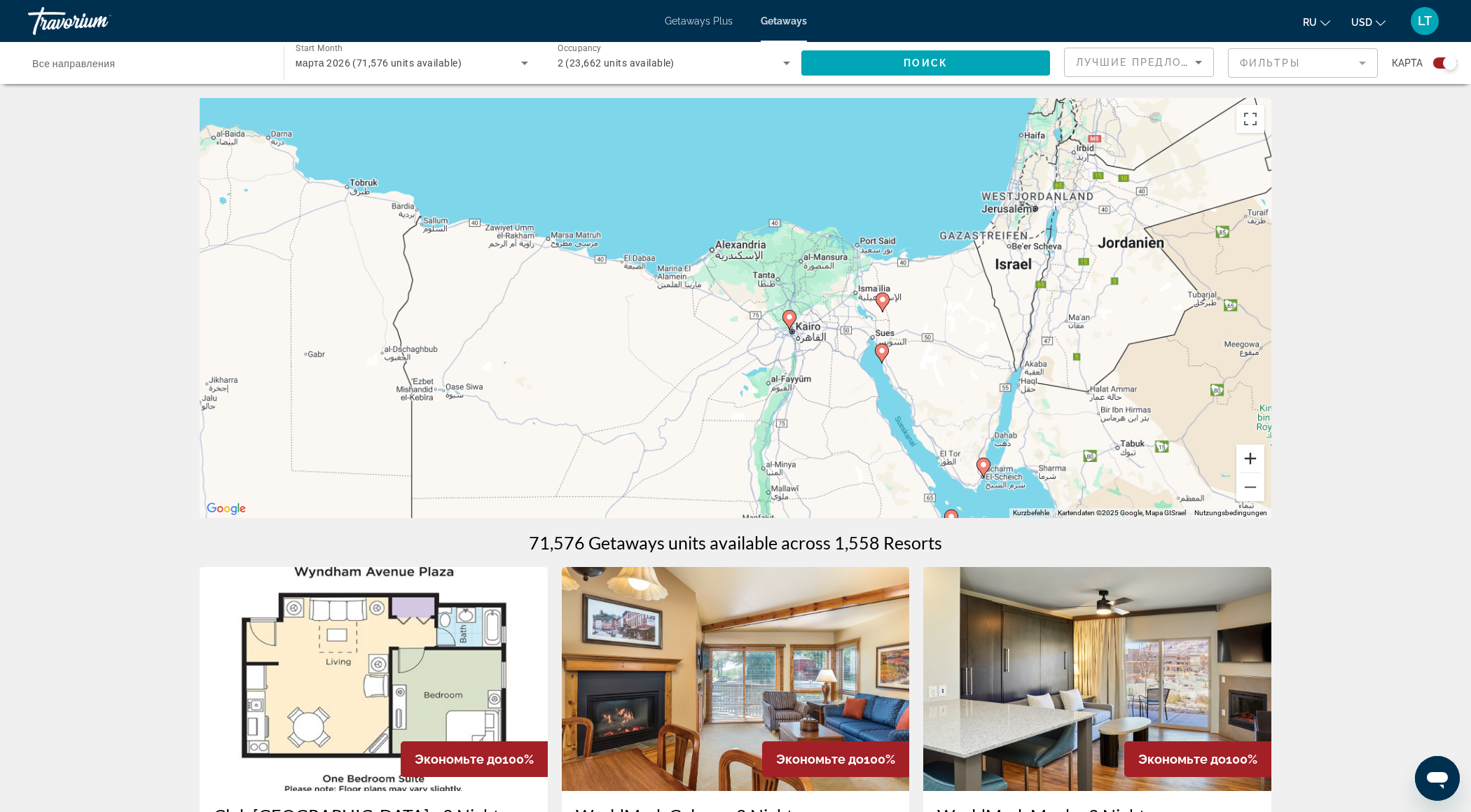
click at [1249, 465] on button "Vergrößern" at bounding box center [1250, 458] width 28 height 28
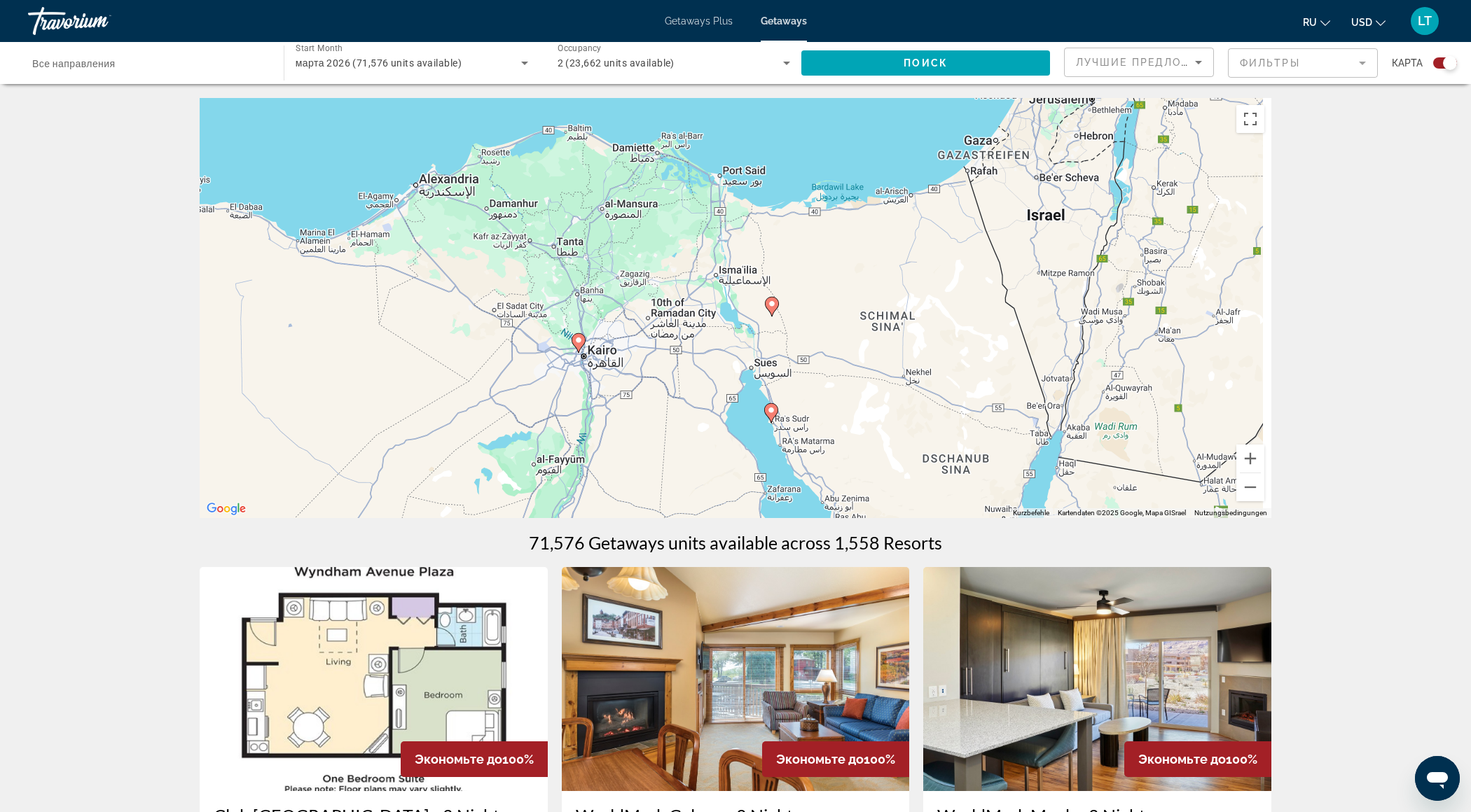
drag, startPoint x: 1086, startPoint y: 383, endPoint x: 696, endPoint y: 467, distance: 398.9
click at [712, 444] on div "Um den Modus zum Ziehen mit der Tastatur zu aktivieren, drückst du Alt + Eingab…" at bounding box center [736, 308] width 1072 height 420
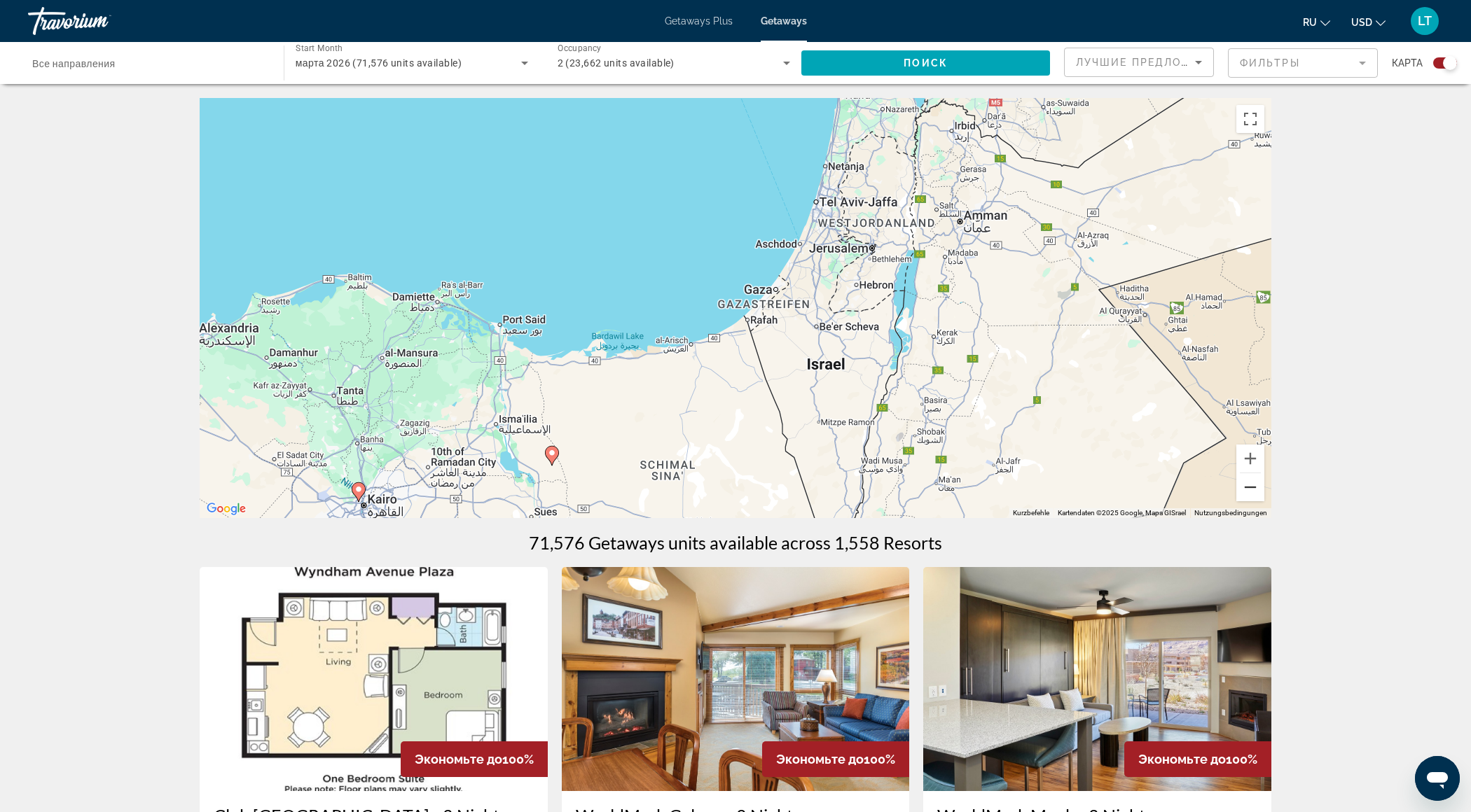
click at [1248, 486] on button "Verkleinern" at bounding box center [1250, 487] width 28 height 28
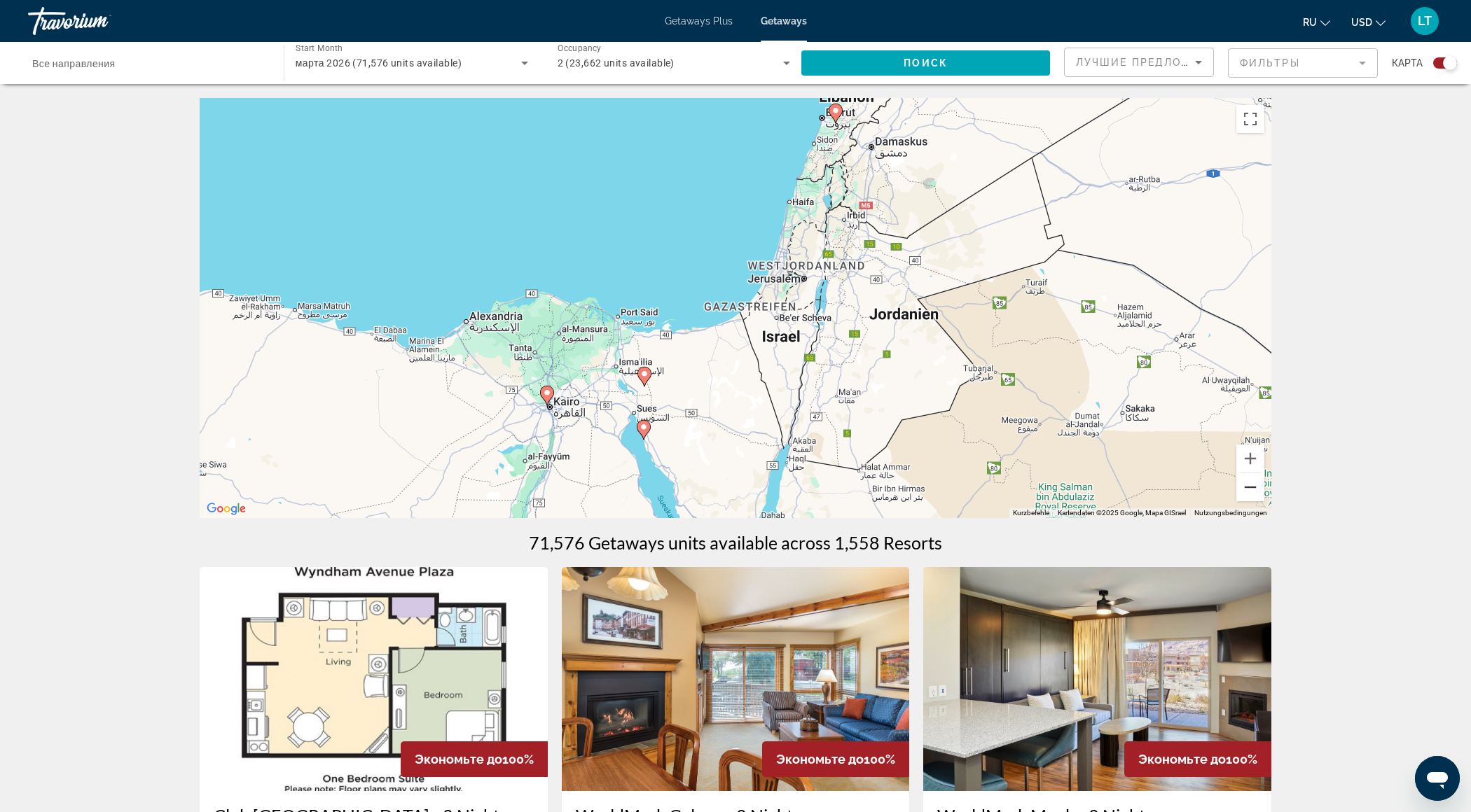
click at [1248, 486] on button "Verkleinern" at bounding box center [1250, 487] width 28 height 28
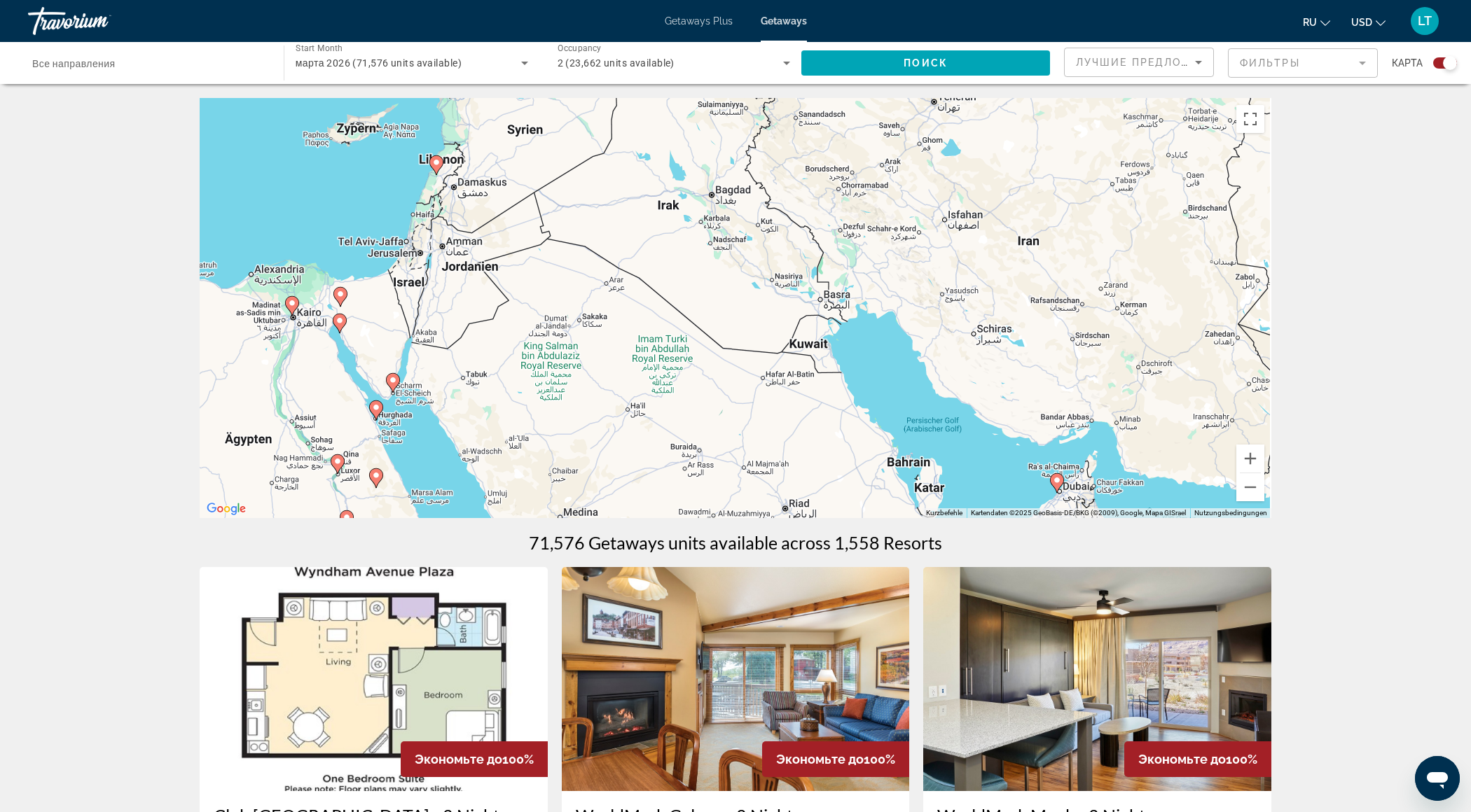
drag, startPoint x: 818, startPoint y: 425, endPoint x: 410, endPoint y: 348, distance: 415.2
click at [419, 358] on div "Um den Modus zum Ziehen mit der Tastatur zu aktivieren, drückst du Alt + Eingab…" at bounding box center [736, 308] width 1072 height 420
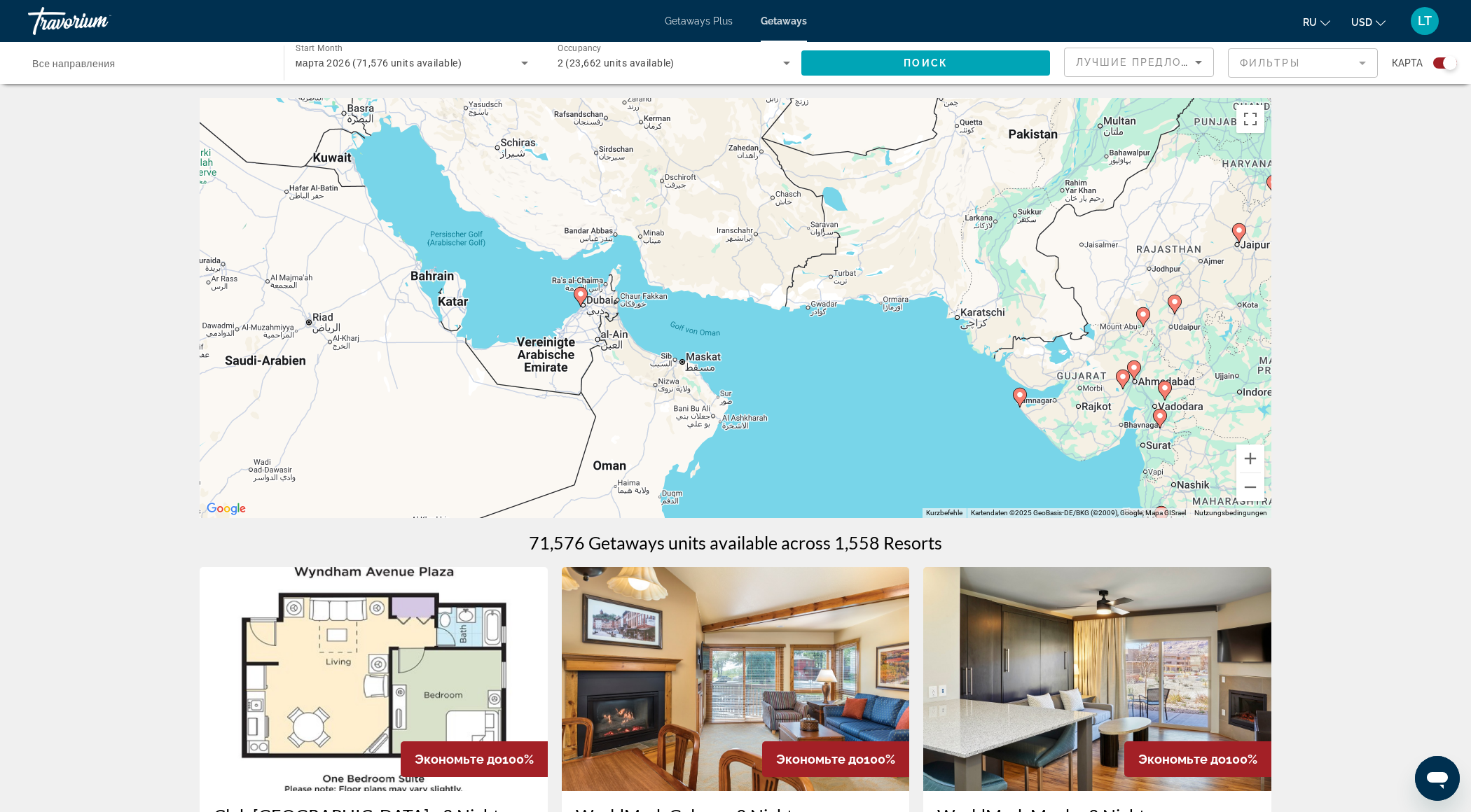
click at [581, 298] on icon "Main content" at bounding box center [581, 297] width 13 height 18
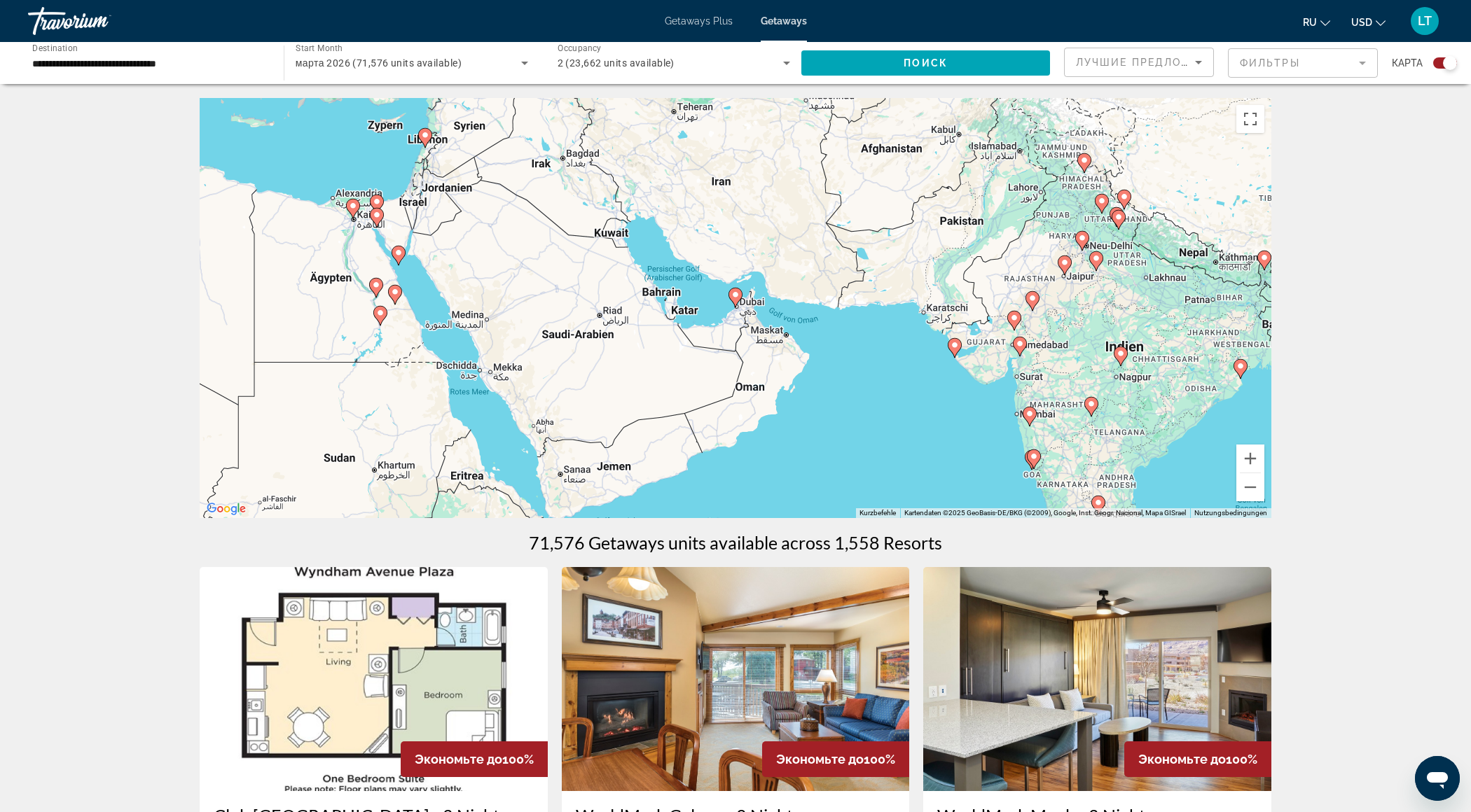
click at [741, 301] on gmp-advanced-marker "Main content" at bounding box center [736, 297] width 14 height 21
type input "**********"
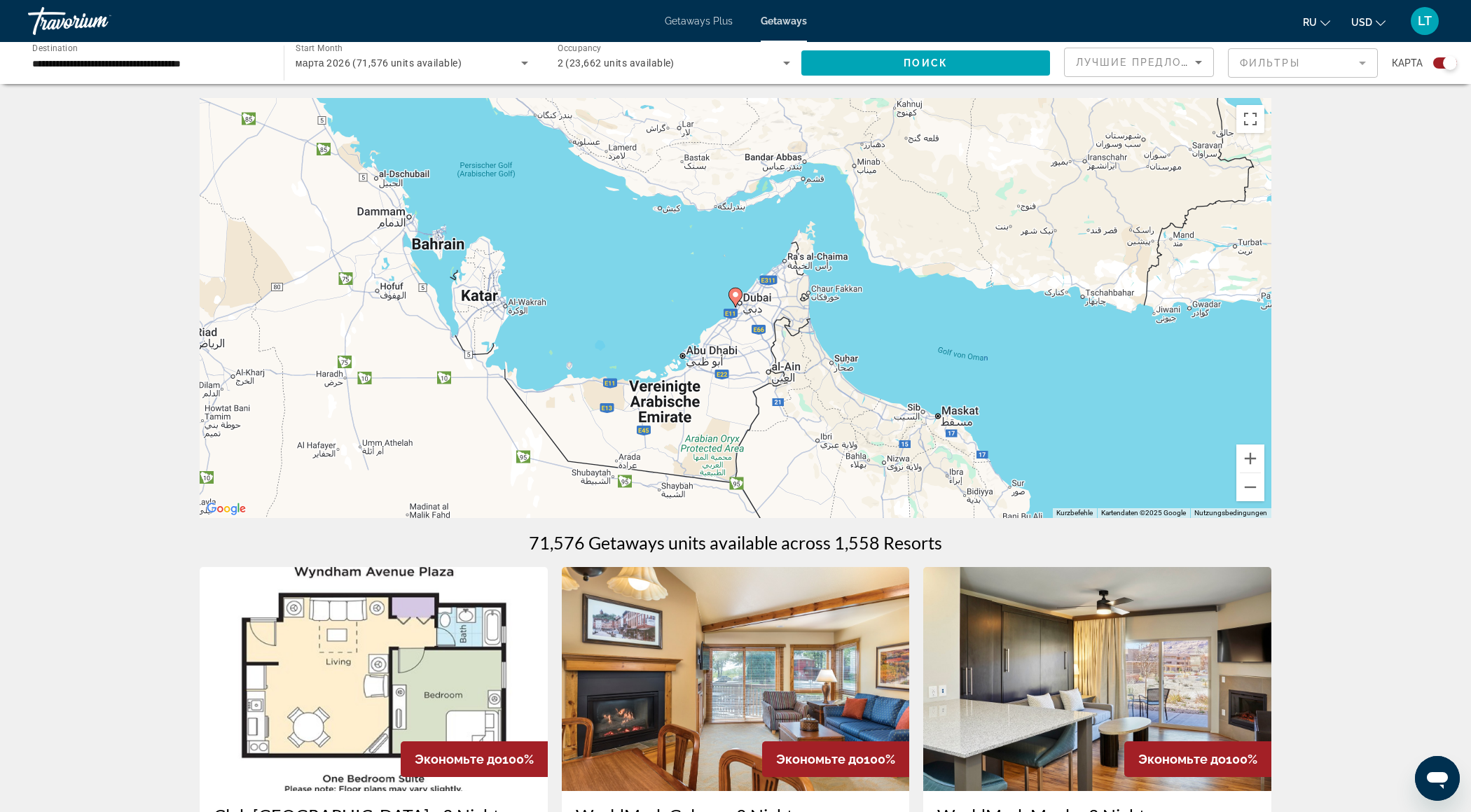
click at [735, 295] on image "Main content" at bounding box center [736, 295] width 8 height 8
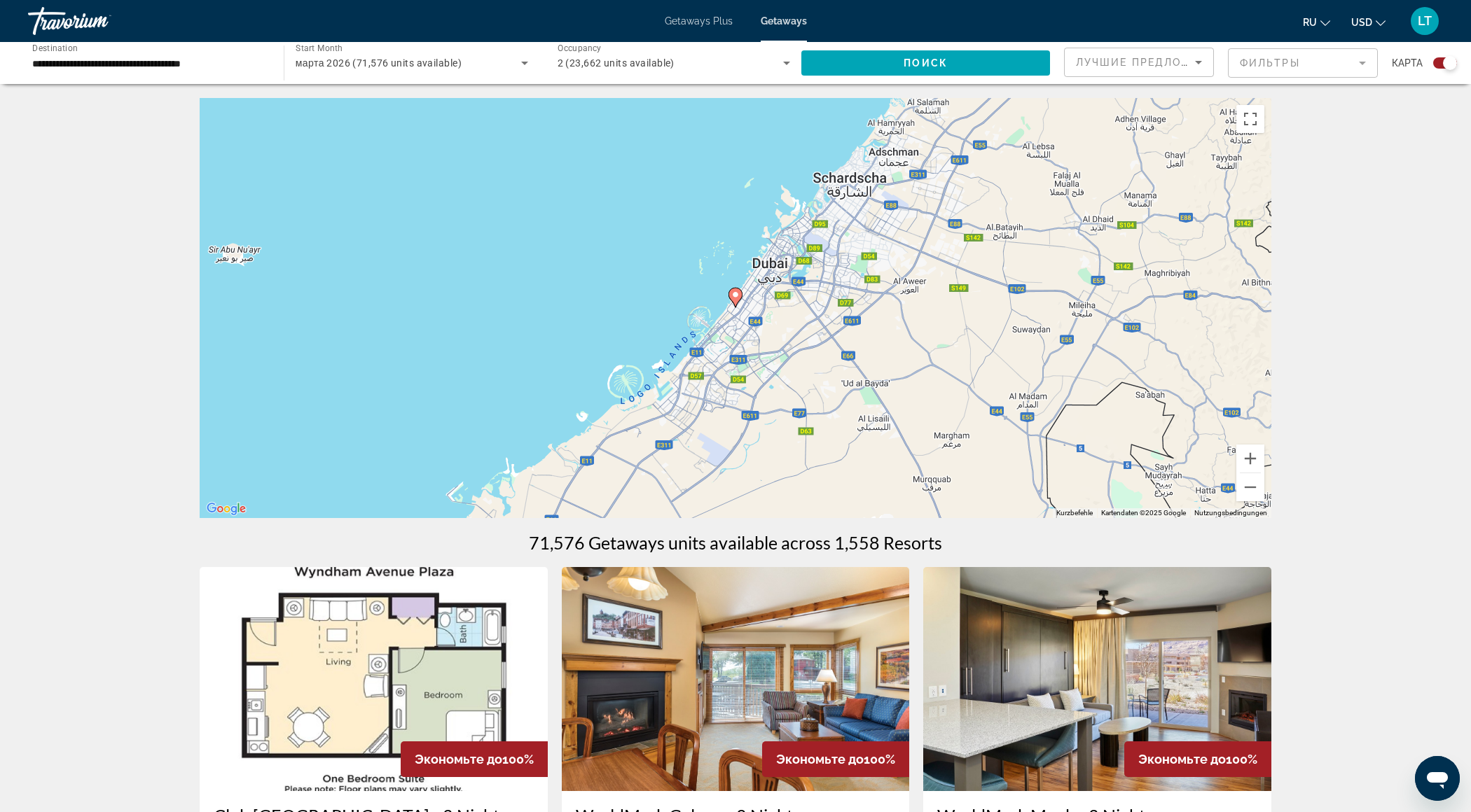
click at [735, 297] on image "Main content" at bounding box center [736, 295] width 8 height 8
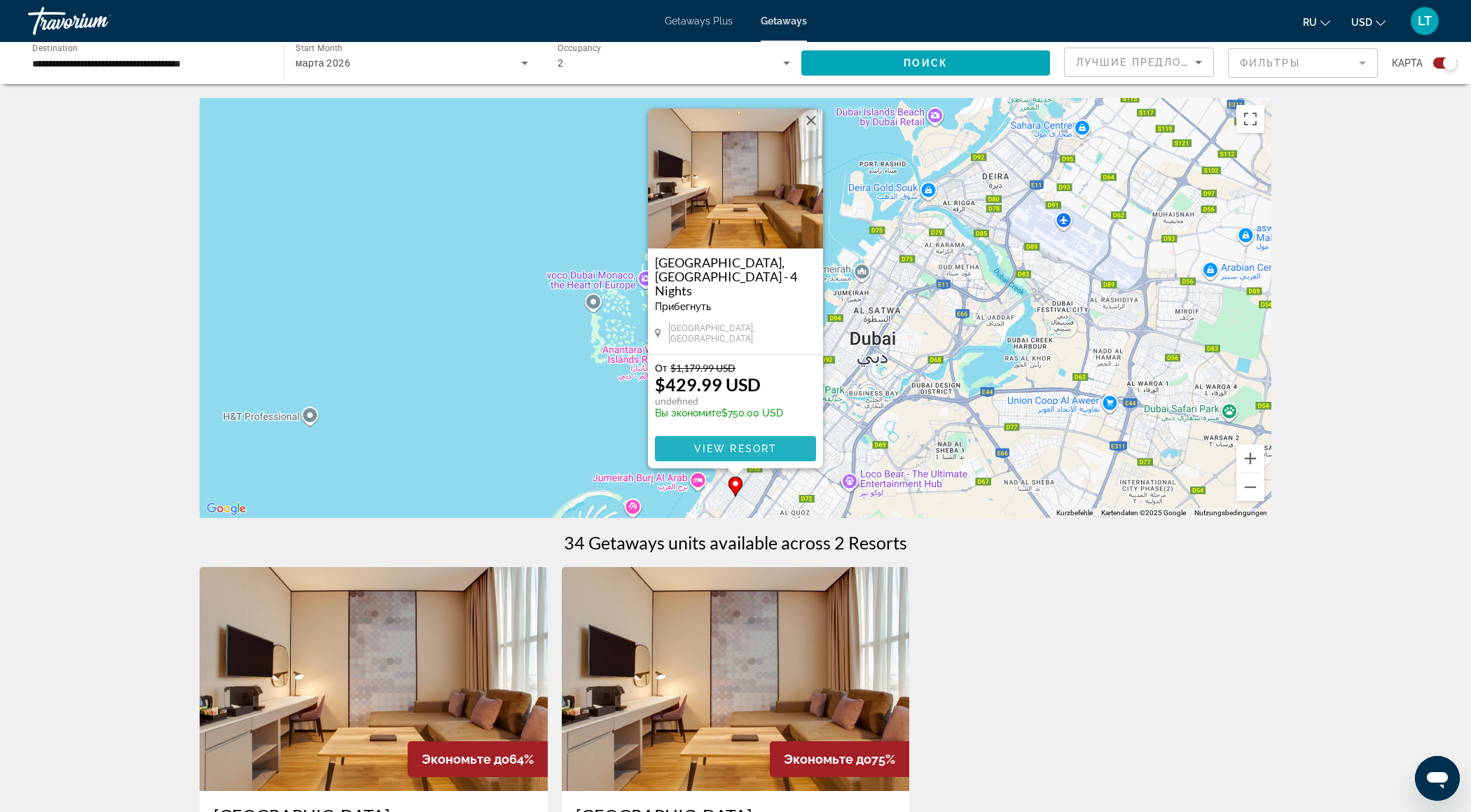
click at [740, 448] on span "View Resort" at bounding box center [736, 448] width 83 height 11
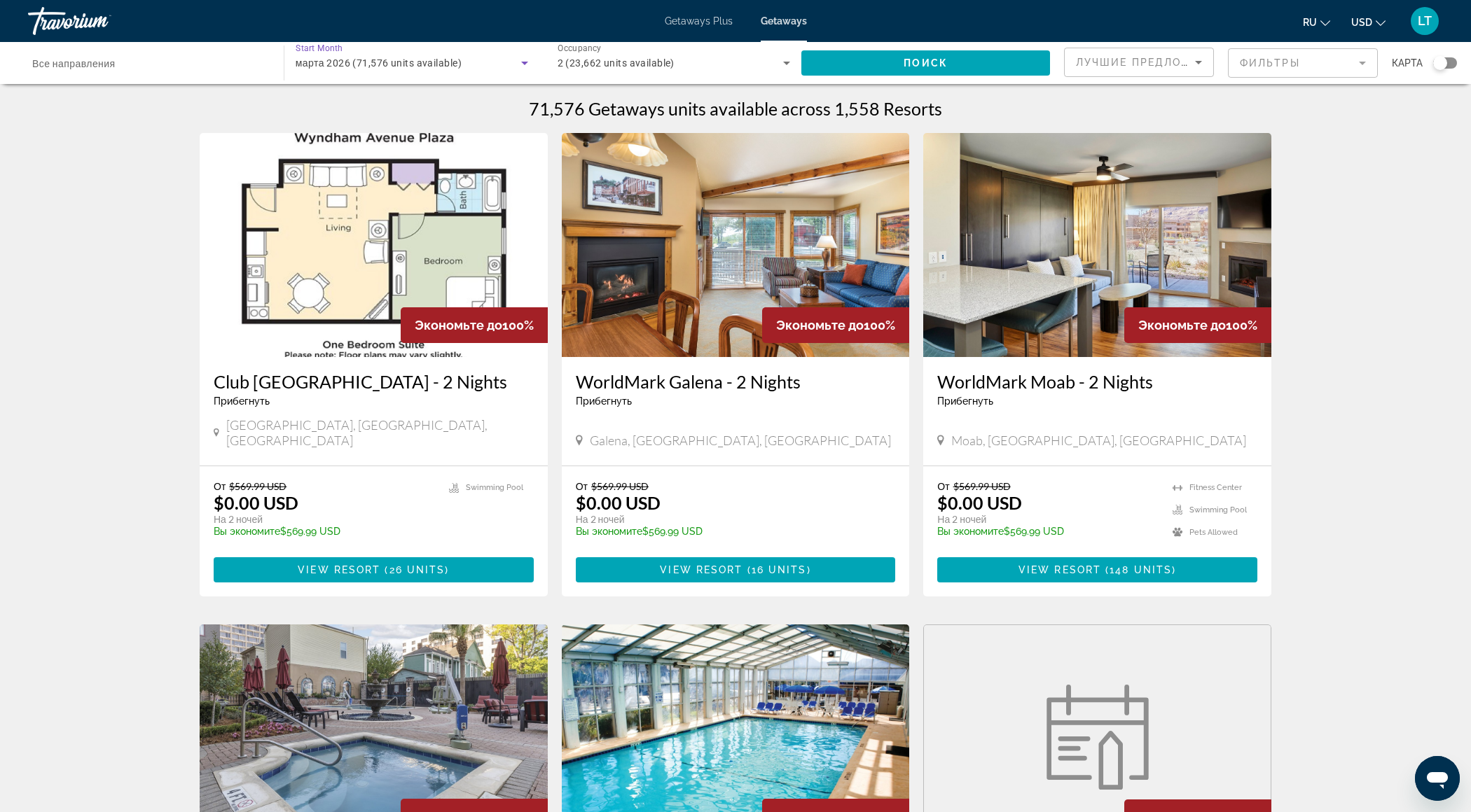
click at [314, 59] on span "марта 2026 (71,576 units available)" at bounding box center [379, 62] width 166 height 11
click at [323, 107] on span "все месяцы" at bounding box center [322, 105] width 53 height 11
click at [930, 58] on span "Поиск" at bounding box center [925, 62] width 44 height 11
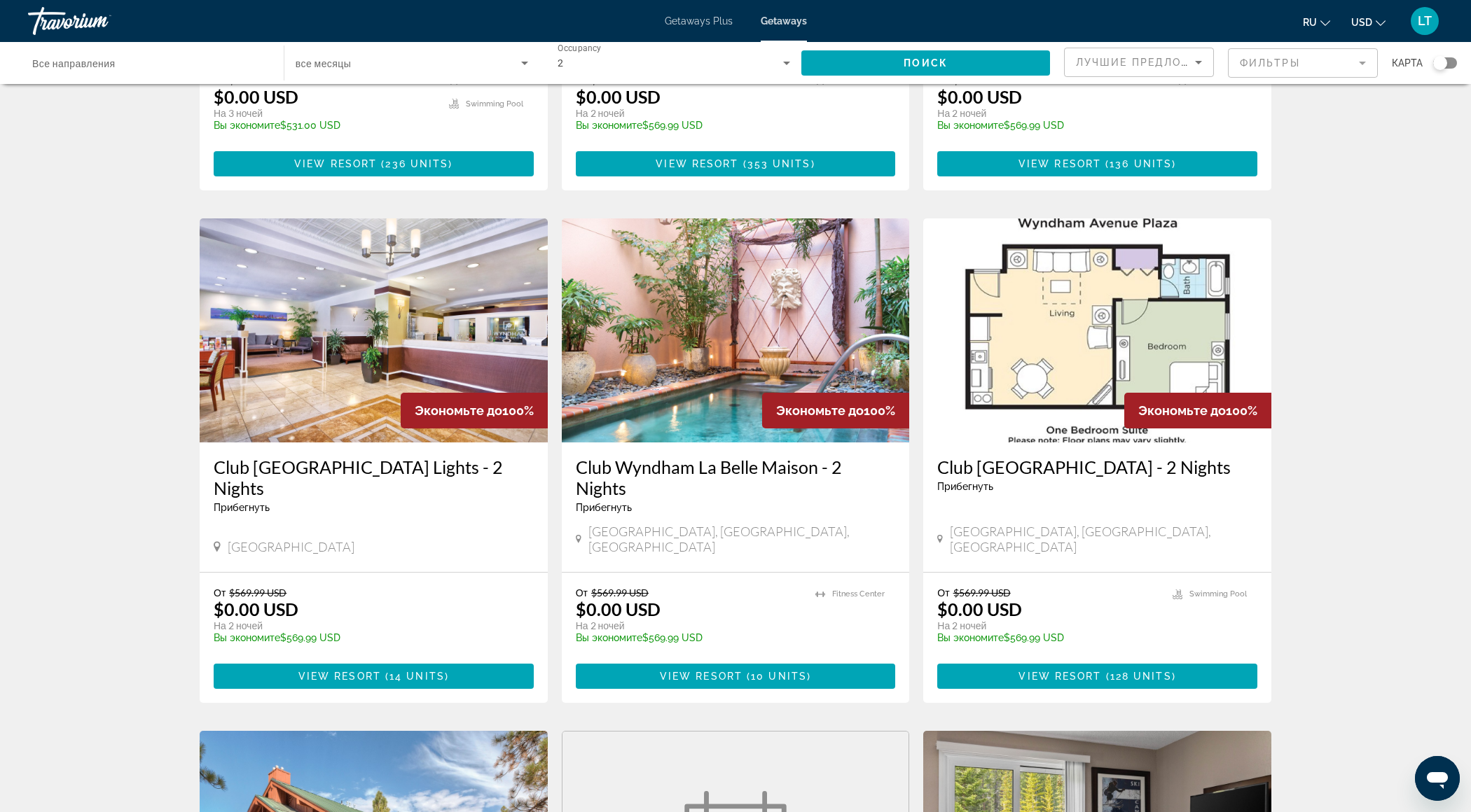
scroll to position [434, 0]
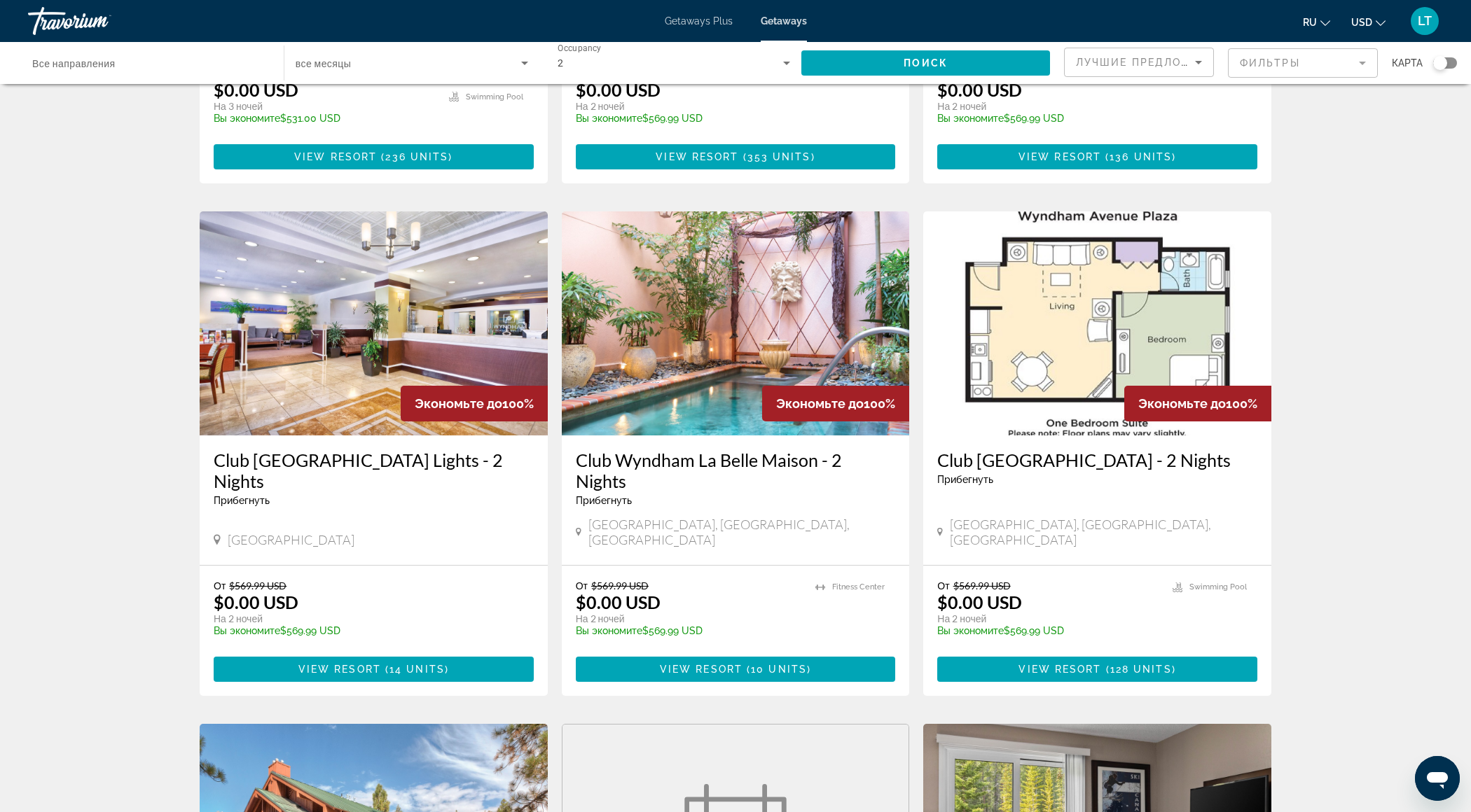
click at [56, 23] on div "Travorium" at bounding box center [98, 21] width 140 height 36
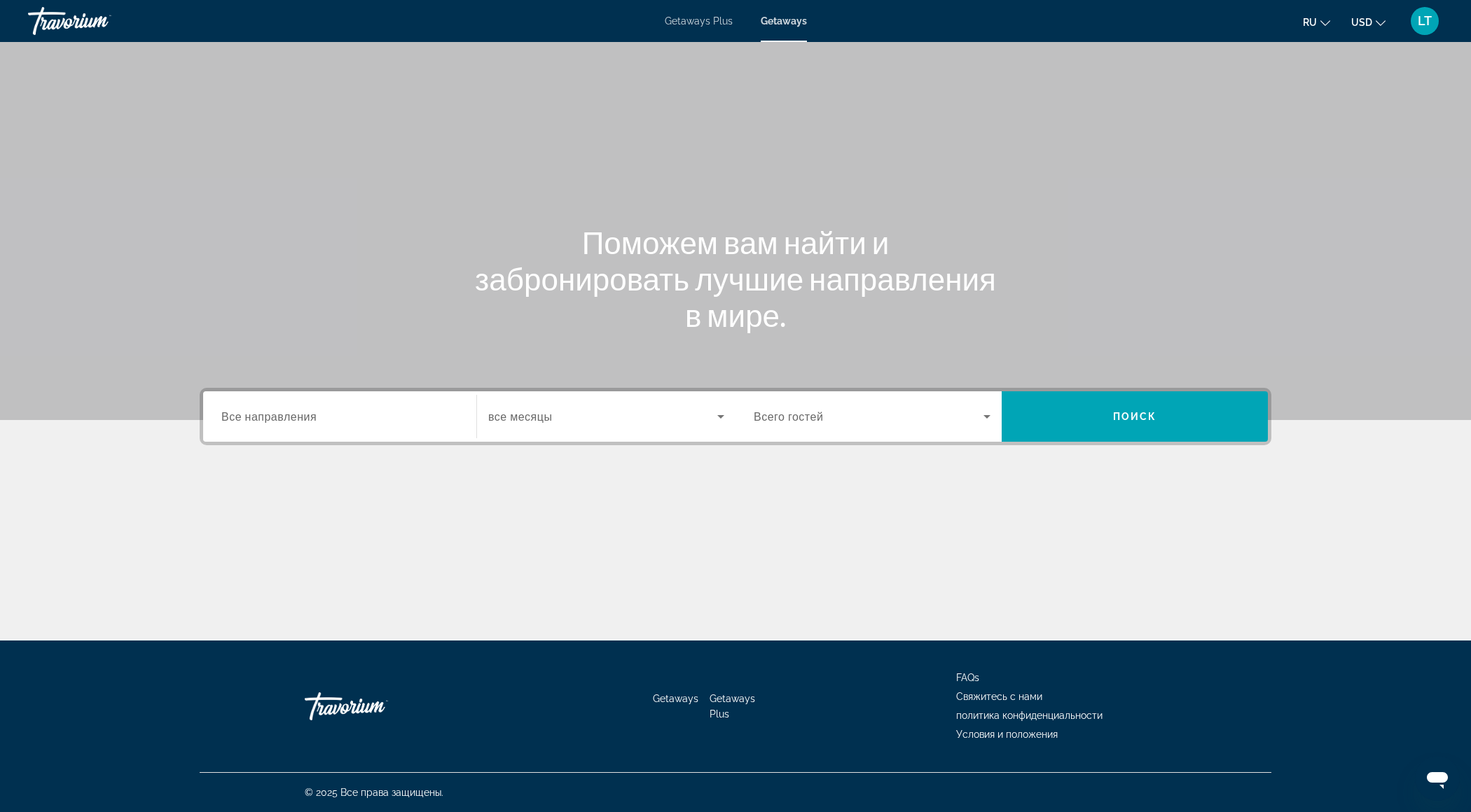
click at [338, 414] on input "Destination Все направления" at bounding box center [340, 416] width 237 height 17
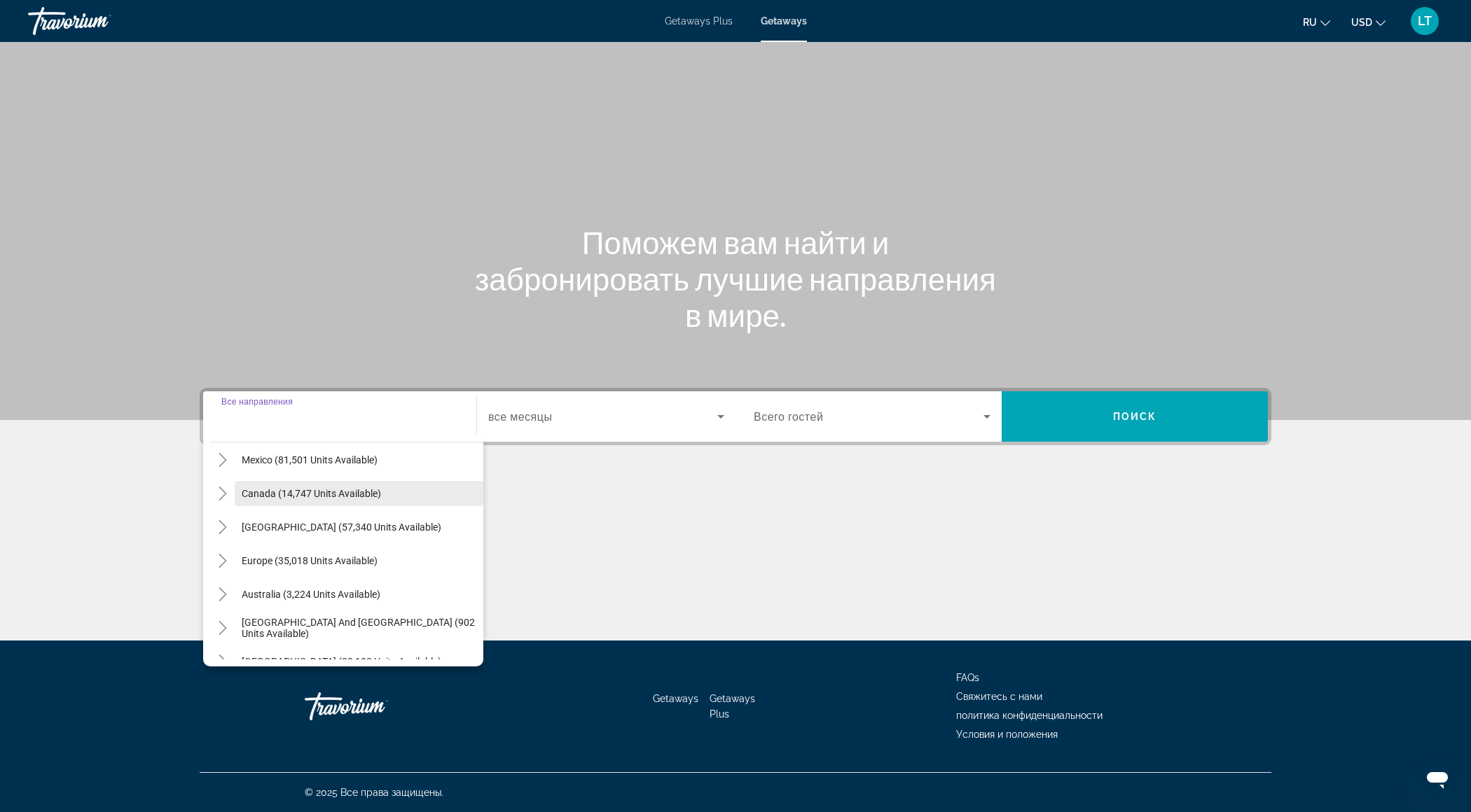
scroll to position [81, 0]
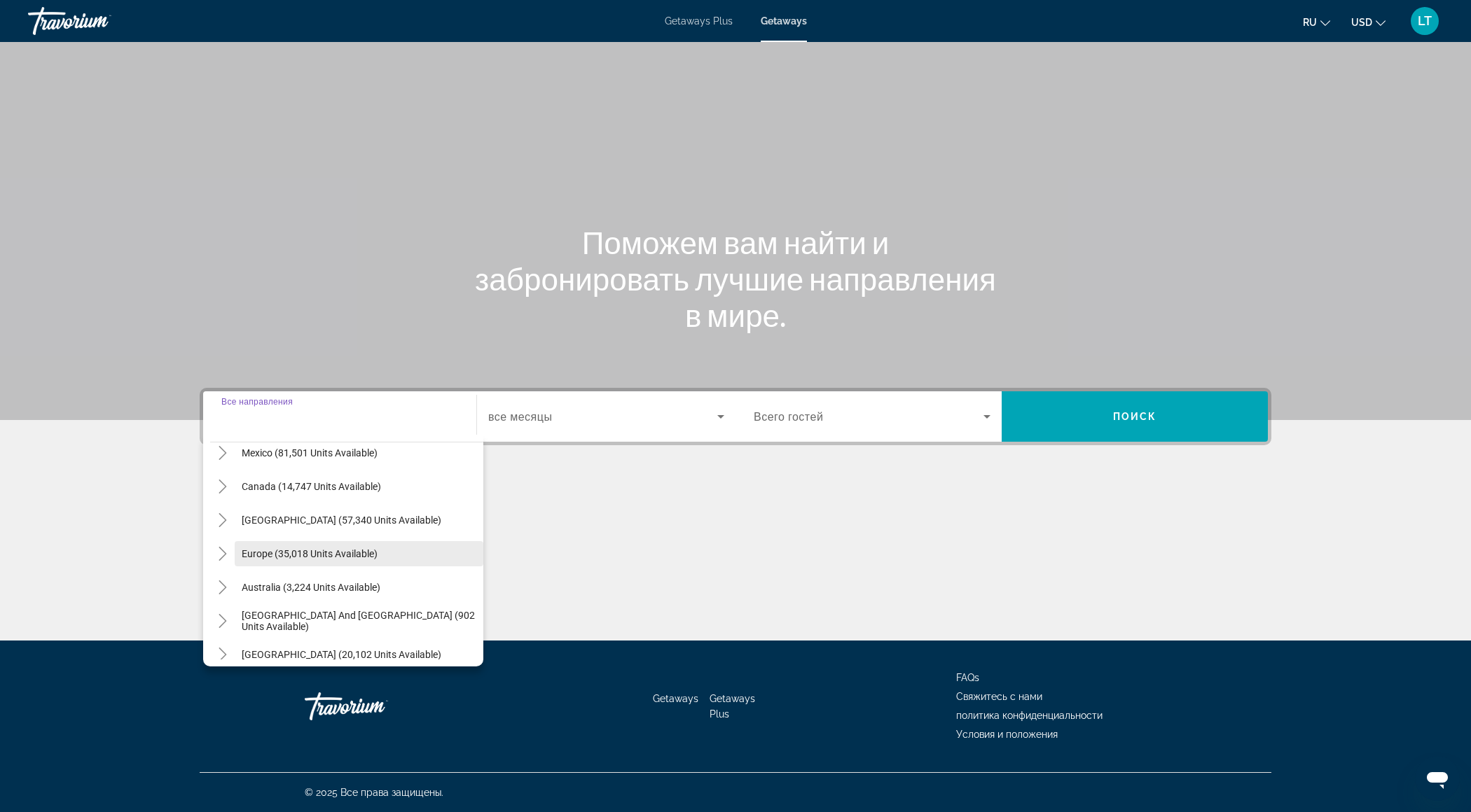
click at [311, 557] on span "Europe (35,018 units available)" at bounding box center [310, 553] width 136 height 11
type input "**********"
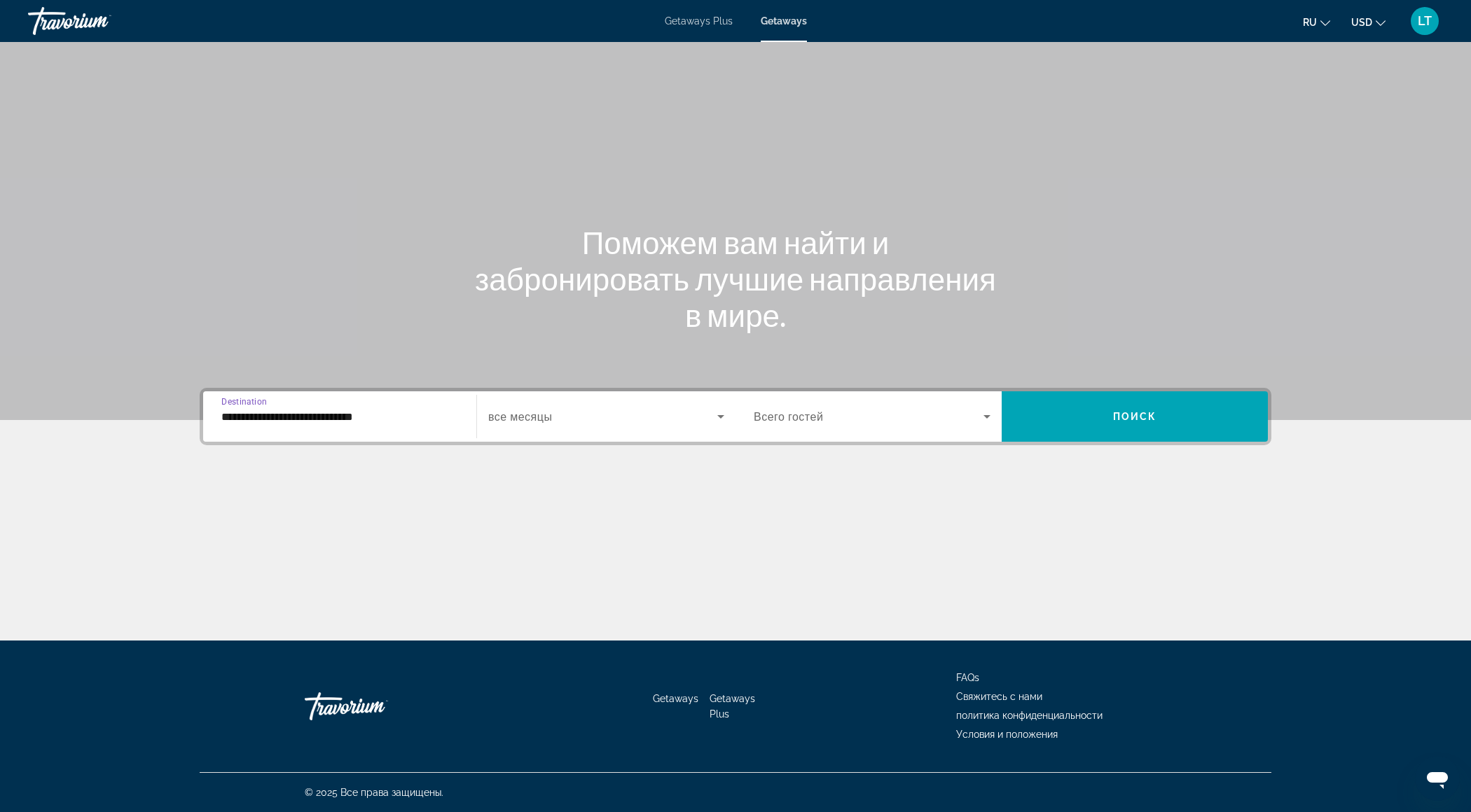
click at [620, 413] on span "Search widget" at bounding box center [603, 416] width 229 height 17
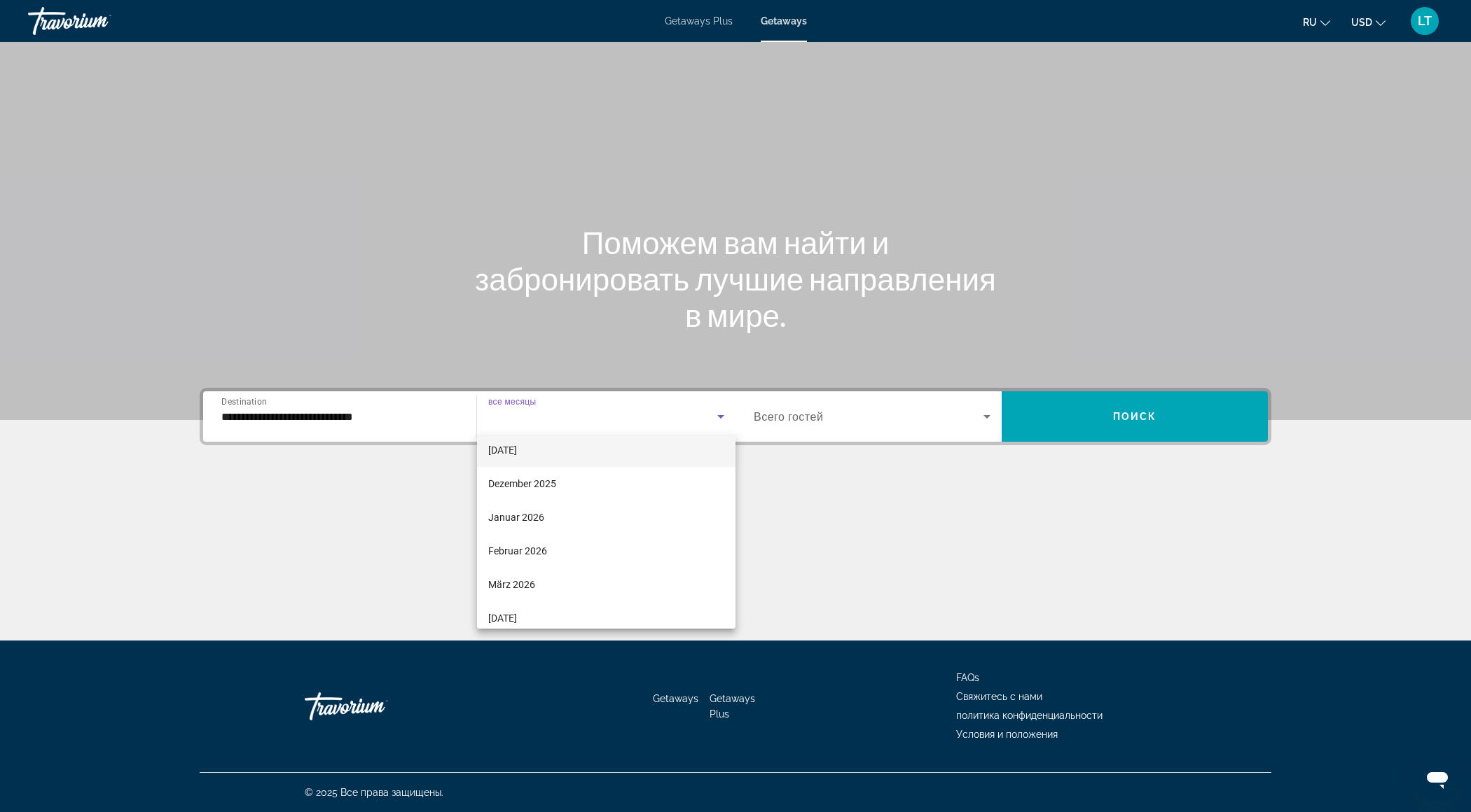
scroll to position [116, 0]
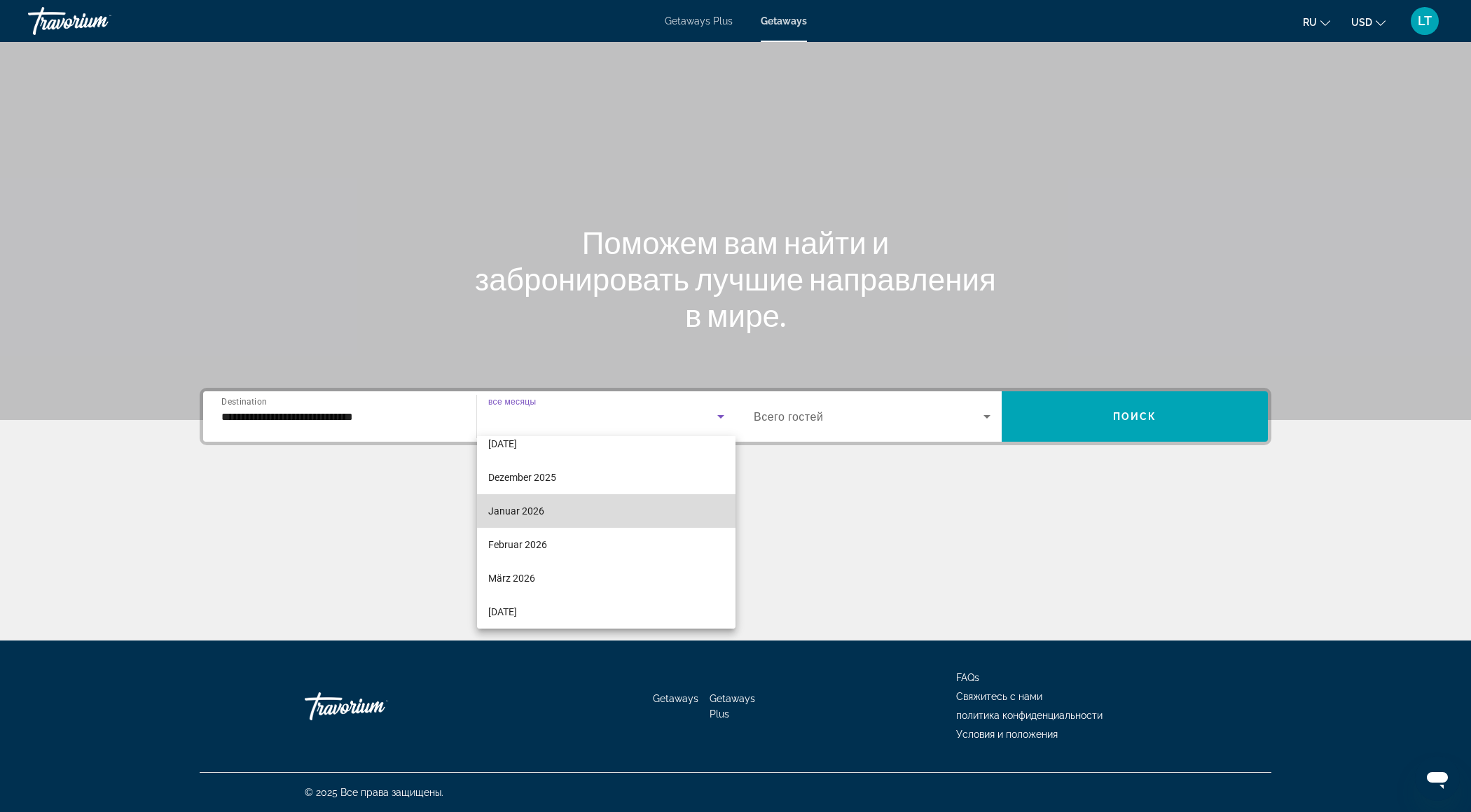
click at [541, 504] on span "Januar 2026" at bounding box center [517, 510] width 56 height 17
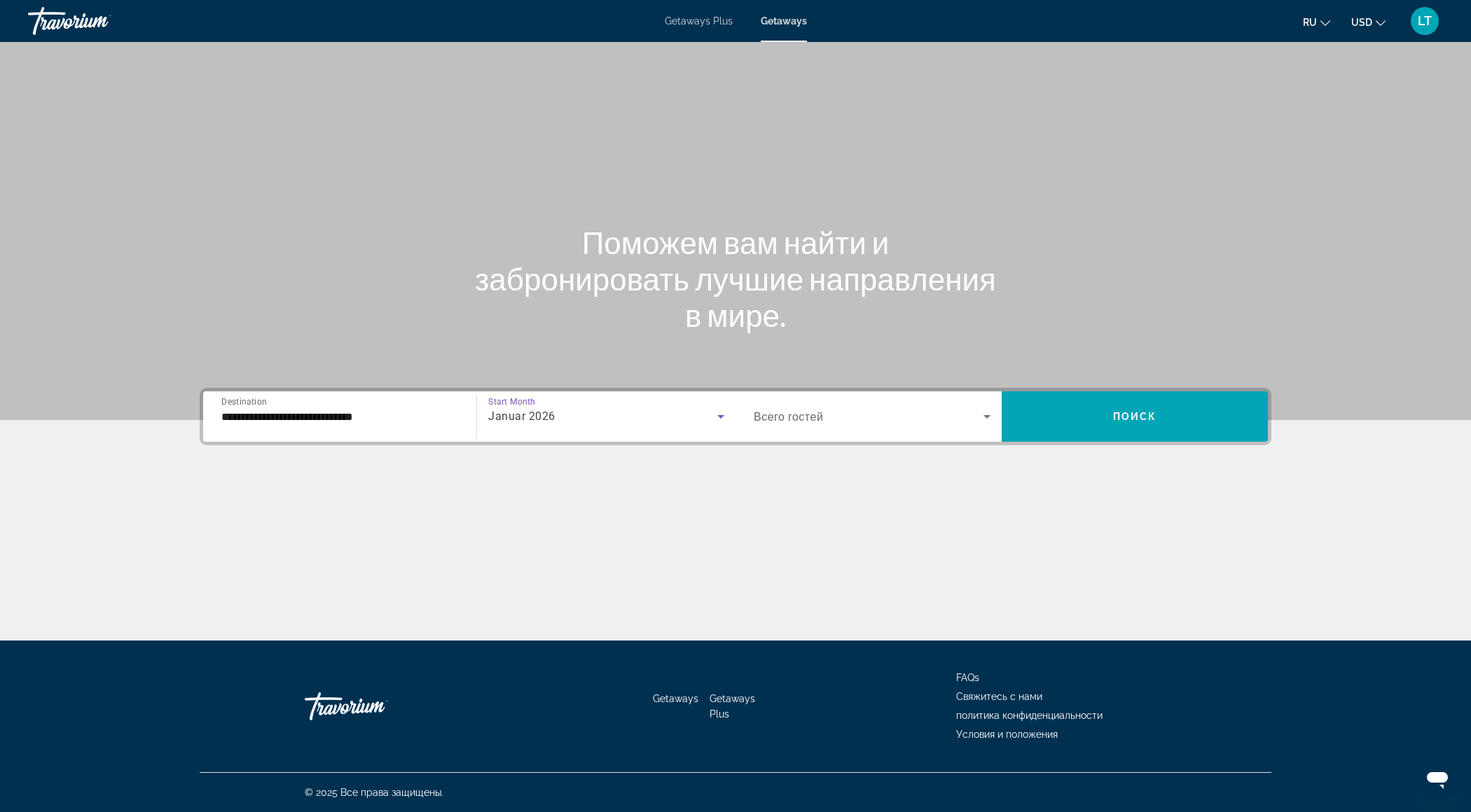
click at [825, 402] on div "Search widget" at bounding box center [871, 416] width 237 height 39
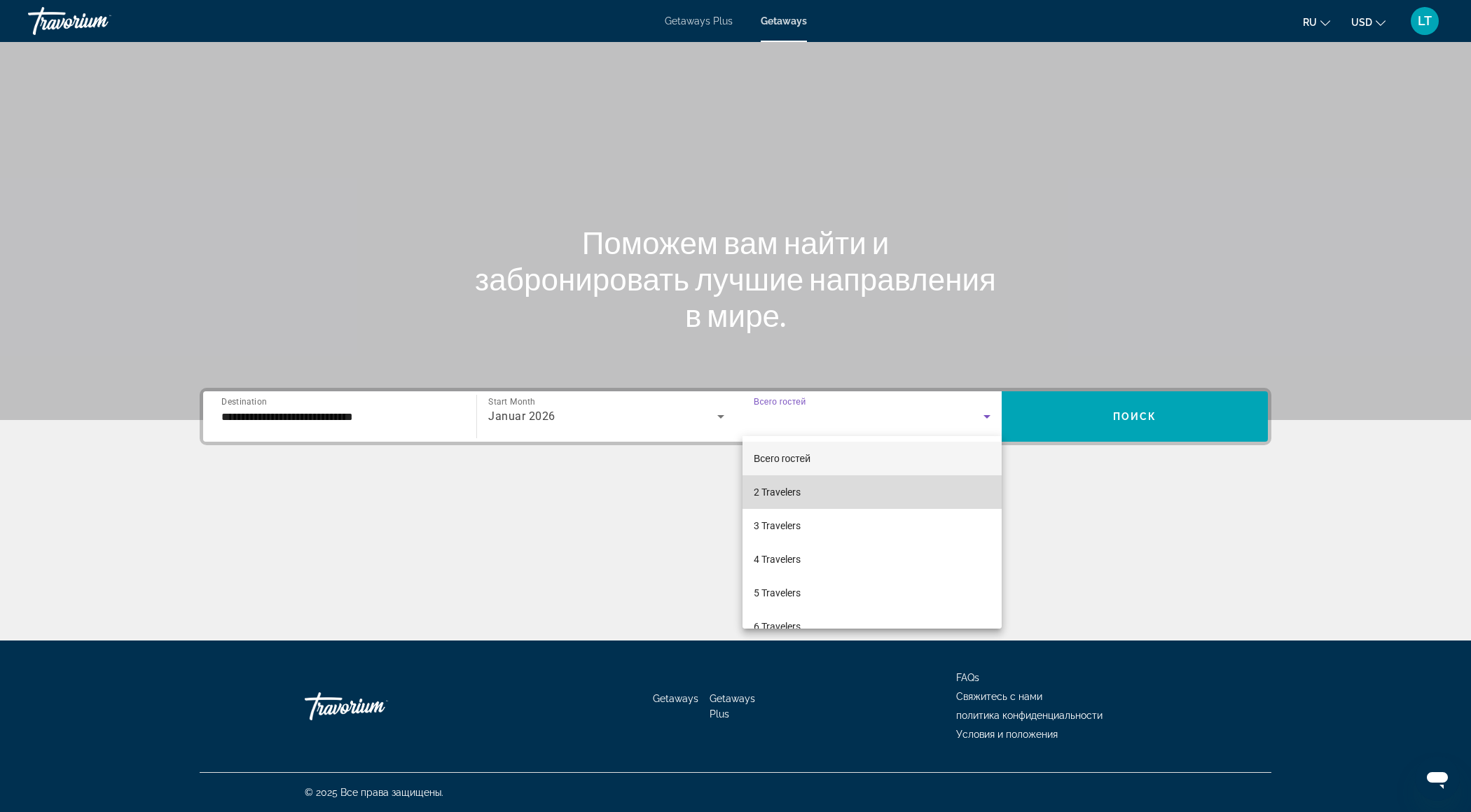
click at [819, 489] on mat-option "2 Travelers" at bounding box center [871, 492] width 259 height 34
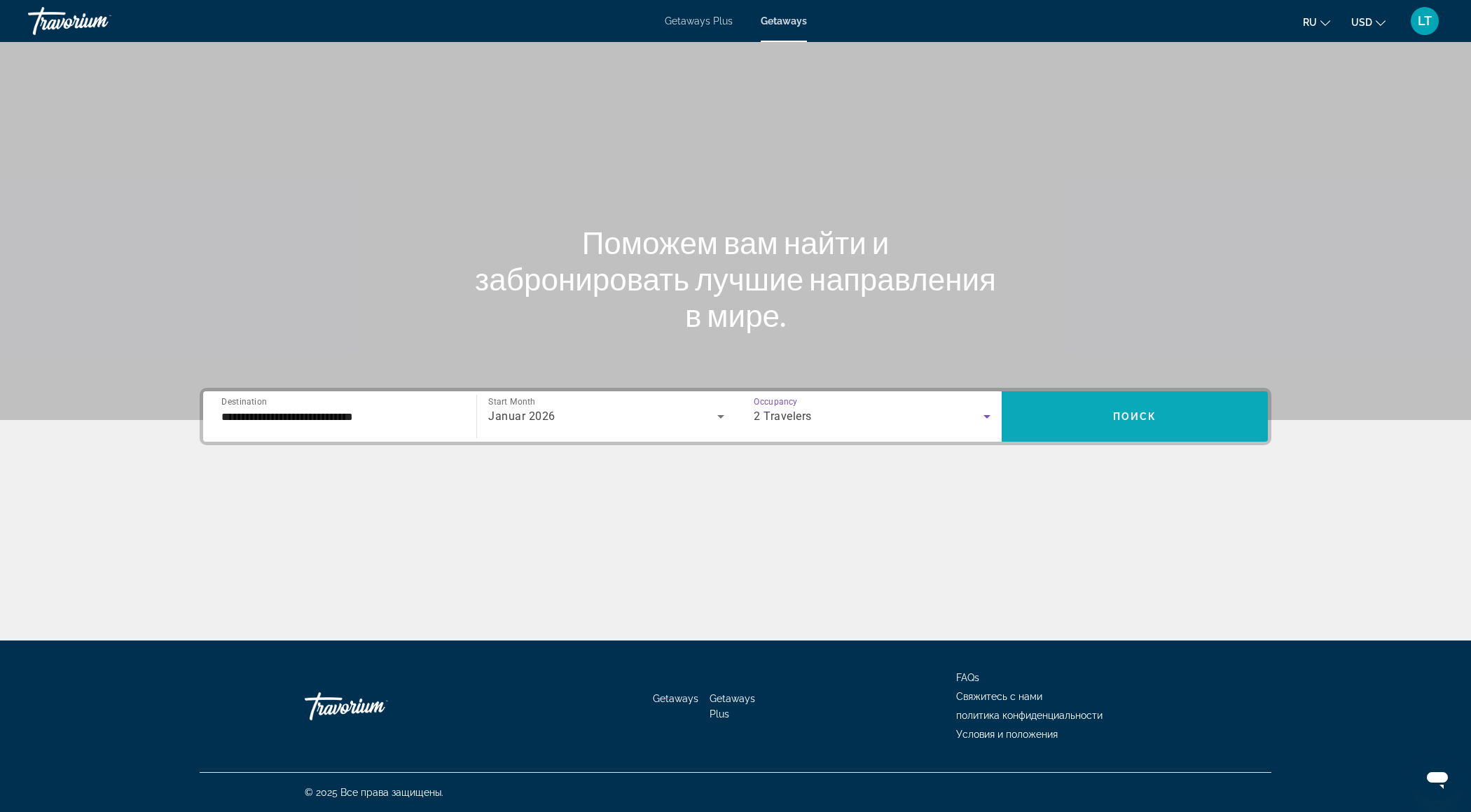
click at [1057, 427] on span "Search widget" at bounding box center [1135, 416] width 266 height 34
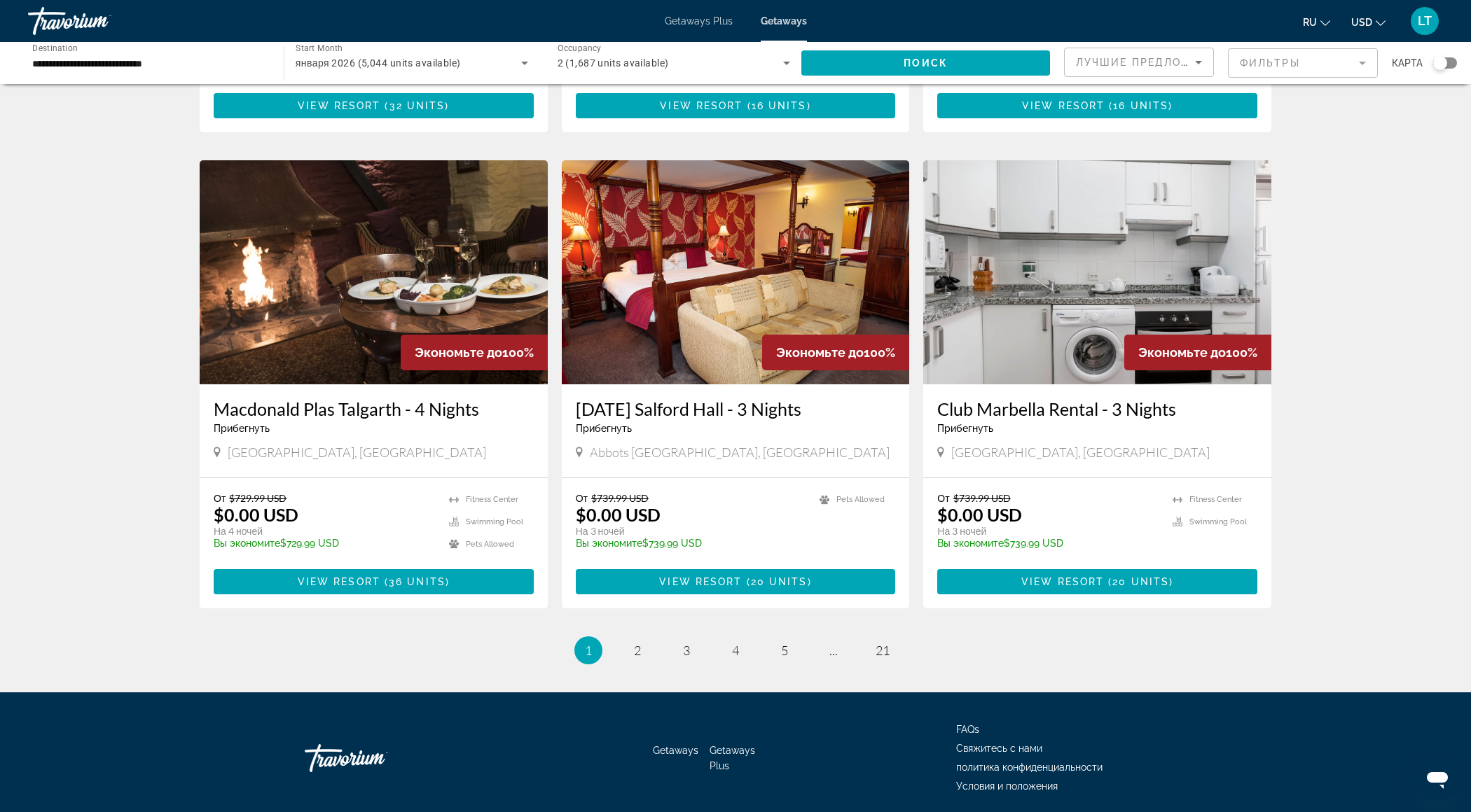
scroll to position [1451, 0]
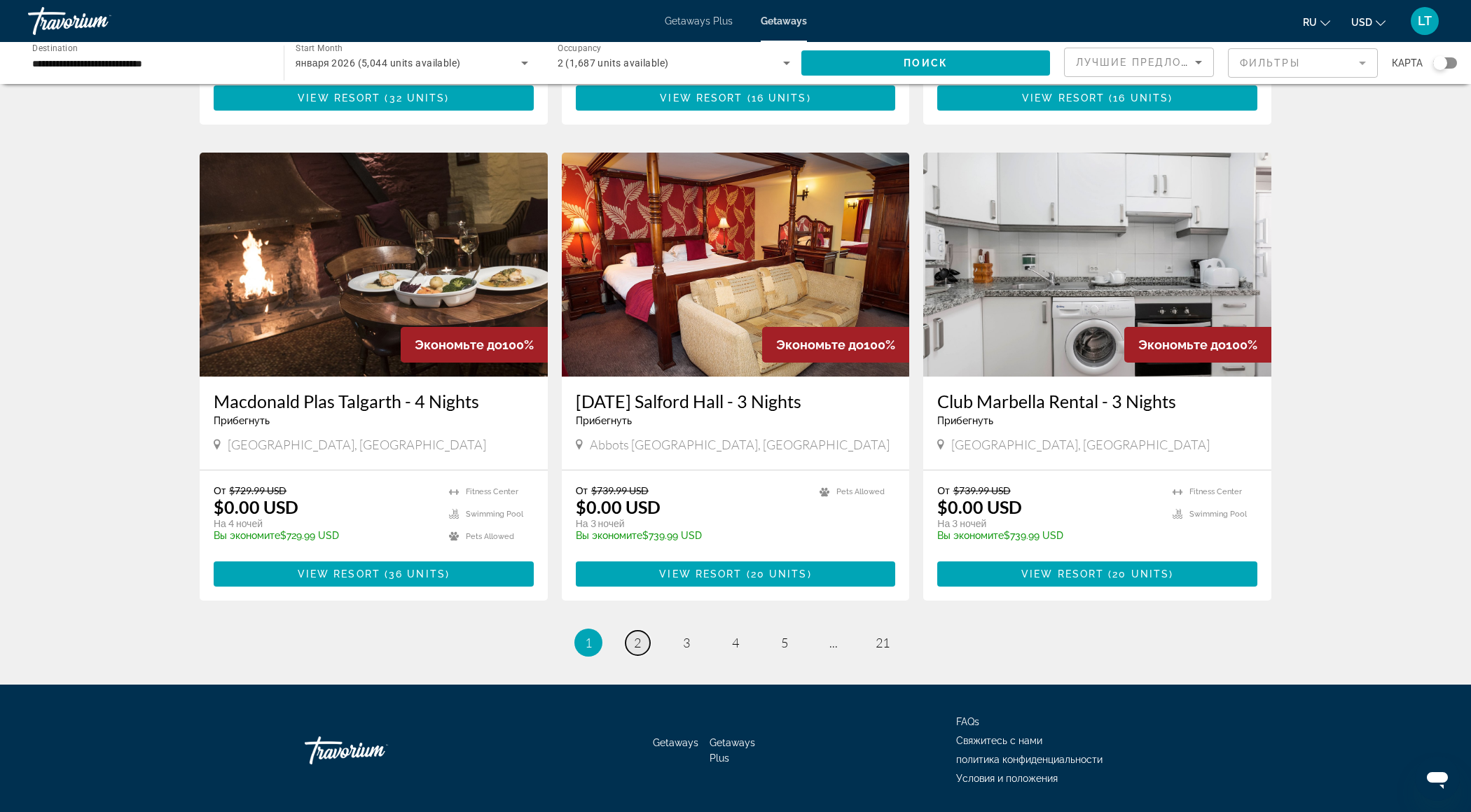
click at [636, 635] on span "2" at bounding box center [638, 642] width 7 height 15
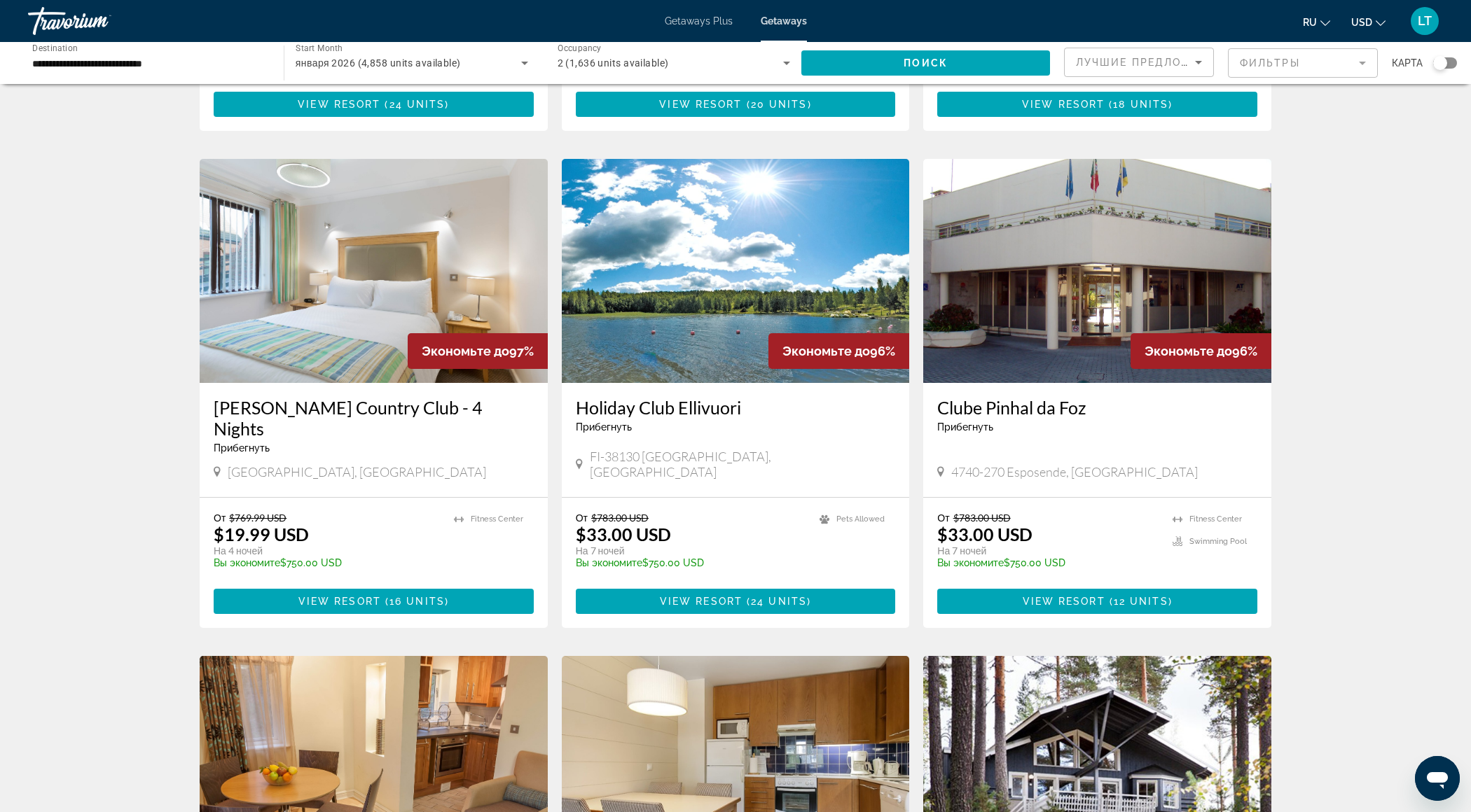
scroll to position [950, 0]
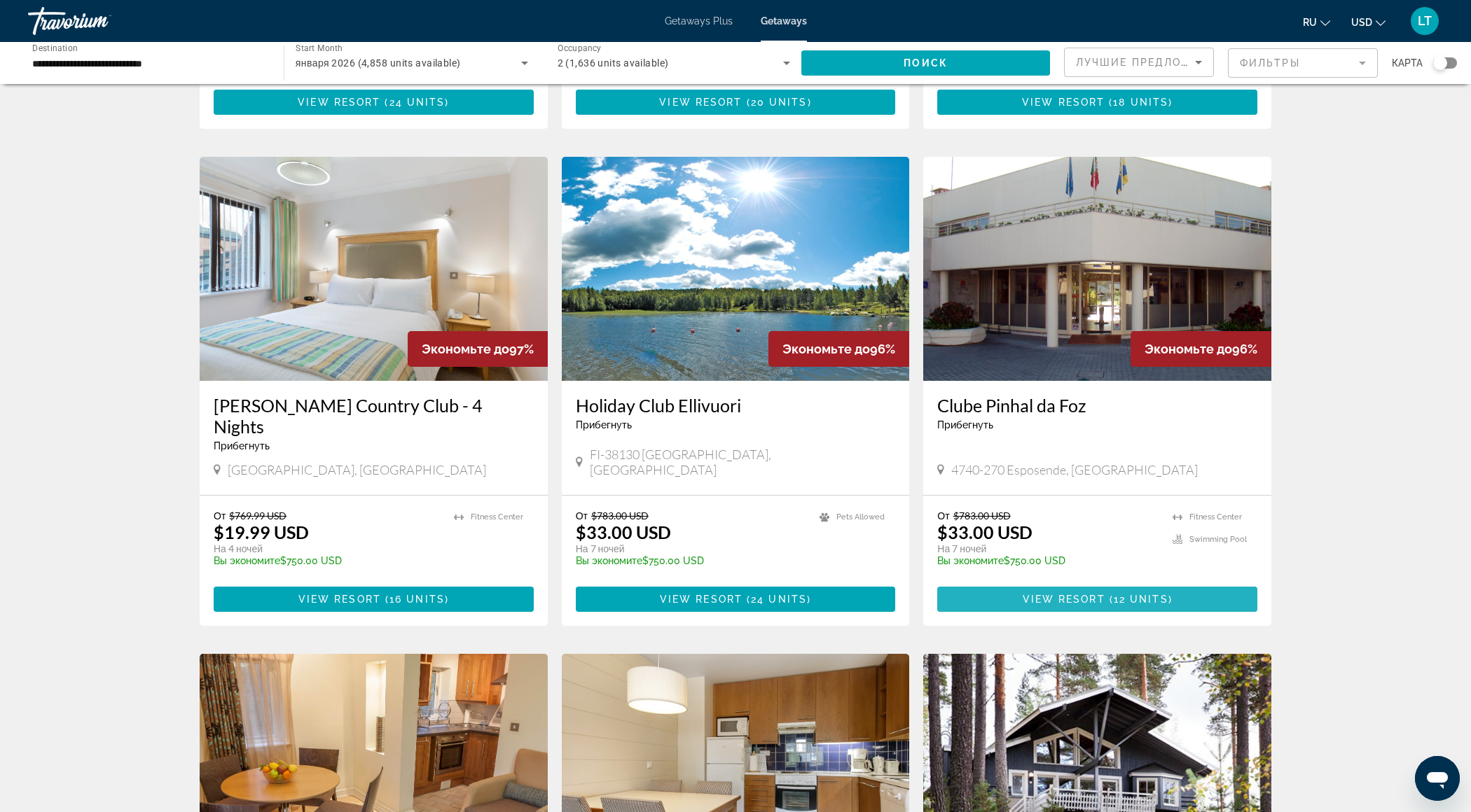
click at [1014, 582] on span "Main content" at bounding box center [1097, 599] width 320 height 34
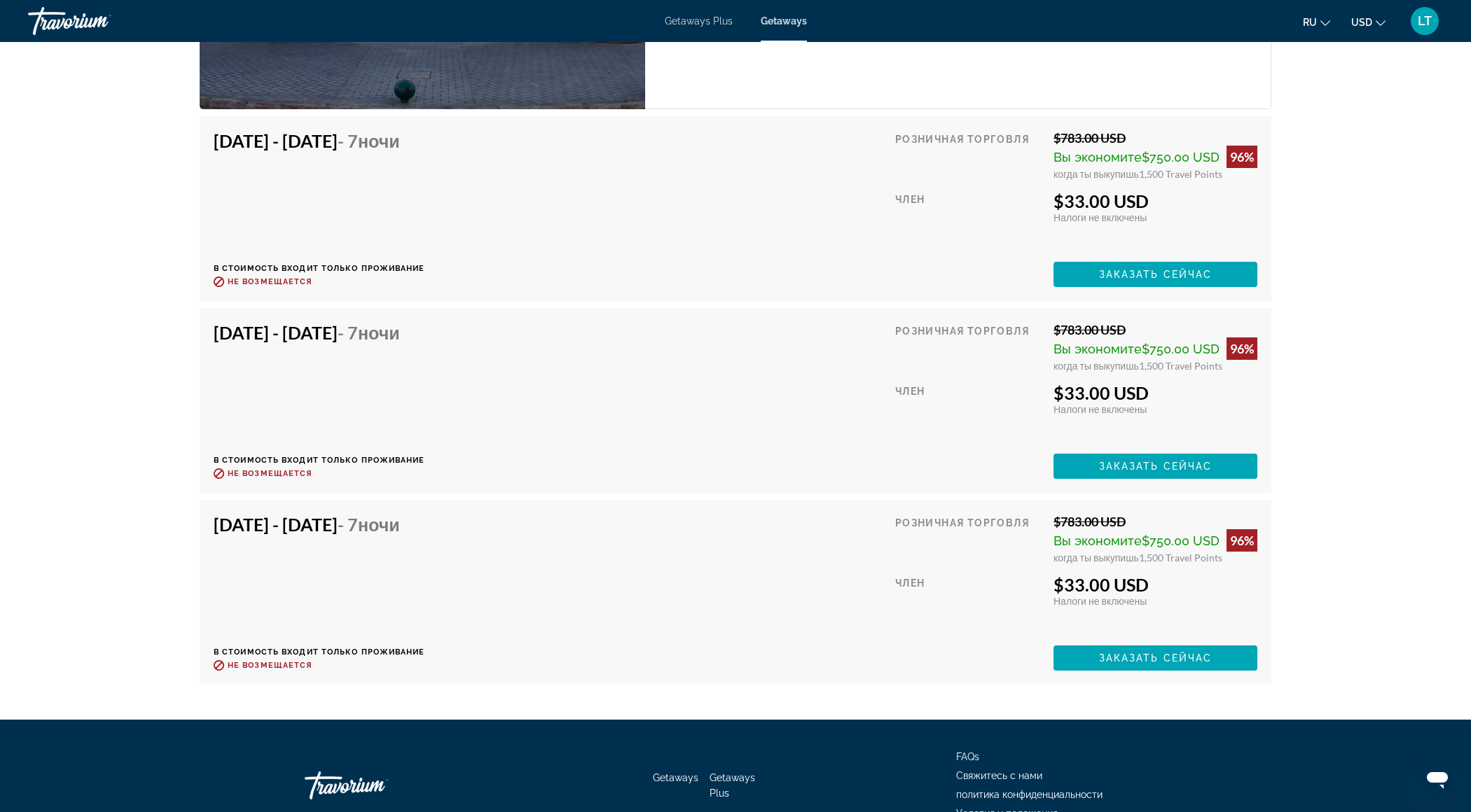
scroll to position [2770, 0]
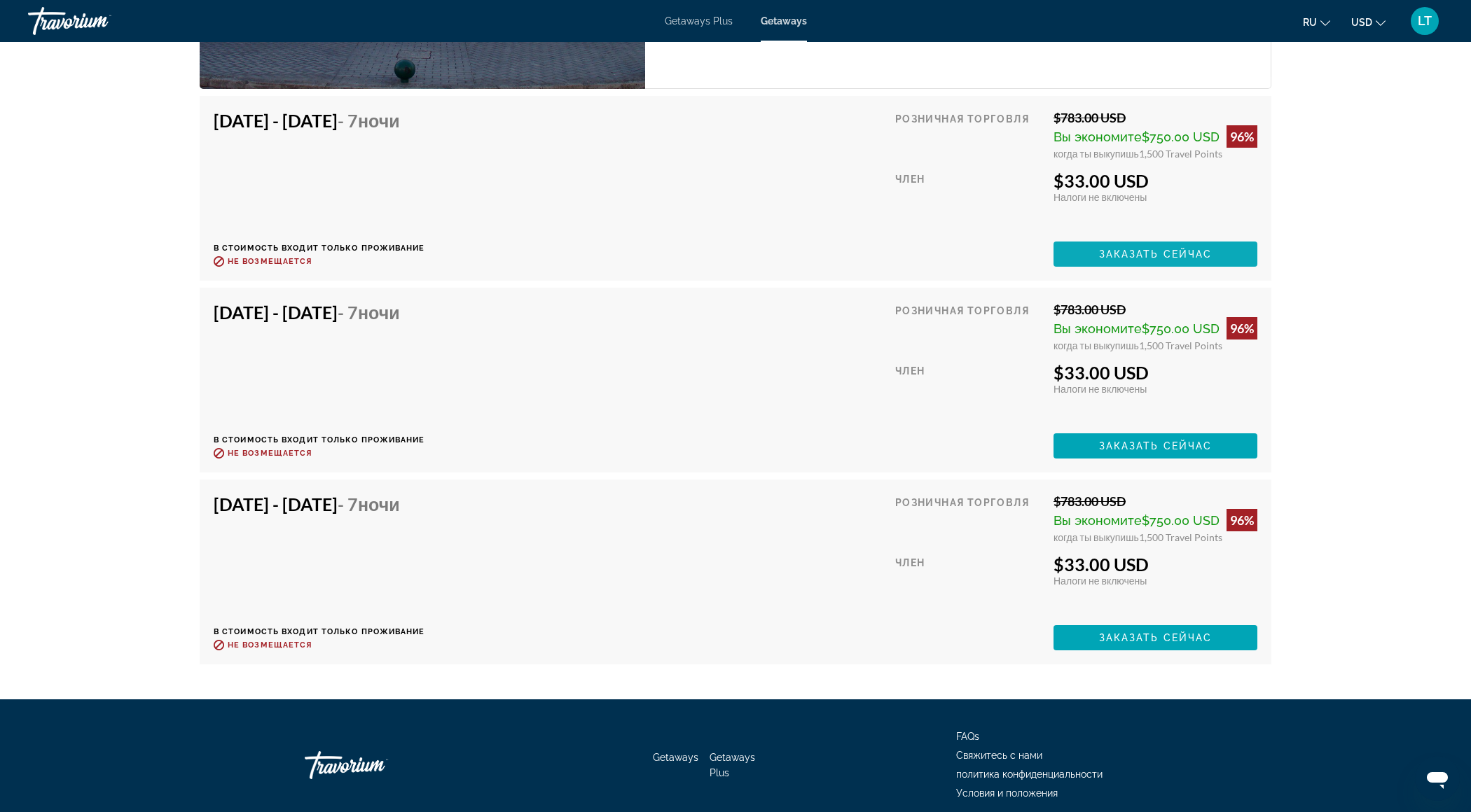
click at [1150, 249] on span "Заказать сейчас" at bounding box center [1156, 254] width 114 height 11
